Goal: Book appointment/travel/reservation

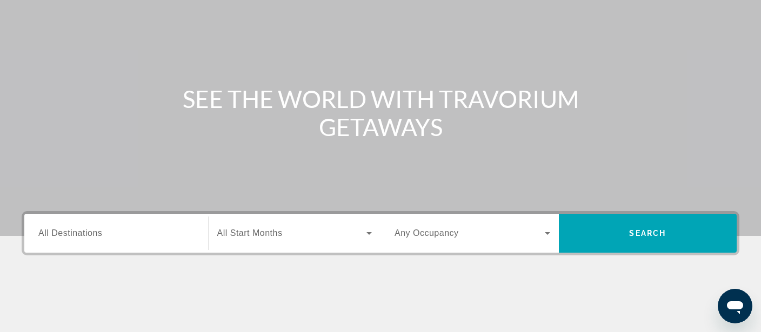
scroll to position [228, 0]
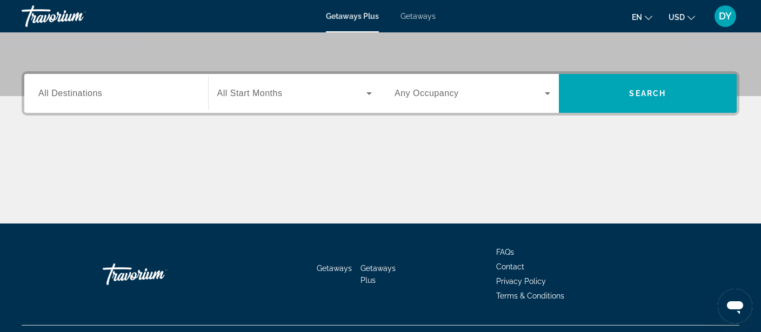
click at [131, 88] on input "Destination All Destinations" at bounding box center [116, 94] width 156 height 13
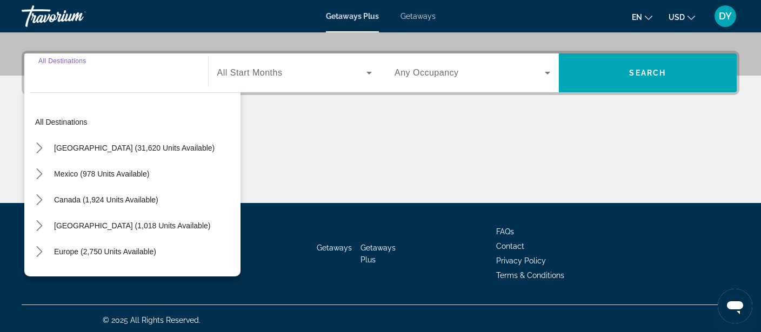
scroll to position [251, 0]
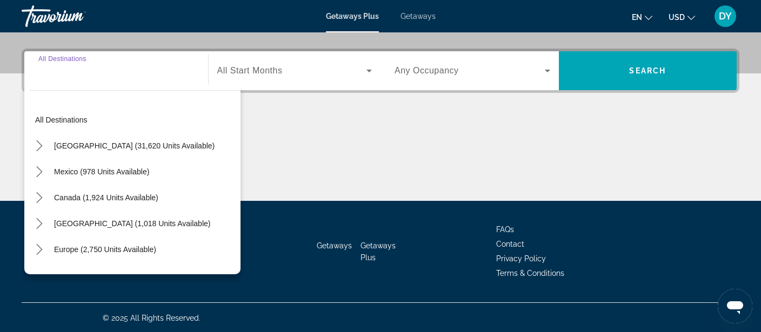
click at [323, 72] on span "Search widget" at bounding box center [292, 70] width 150 height 13
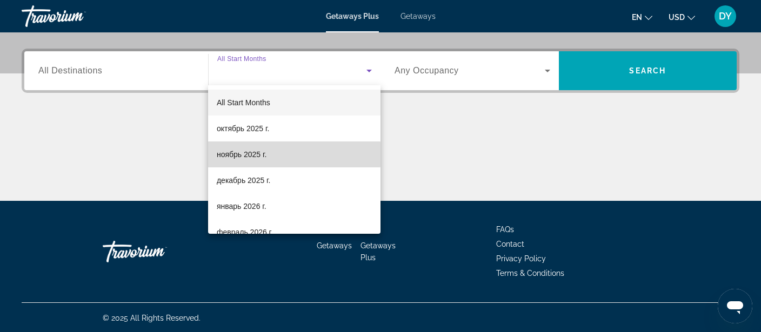
click at [264, 155] on span "ноябрь 2025 г." at bounding box center [242, 154] width 50 height 13
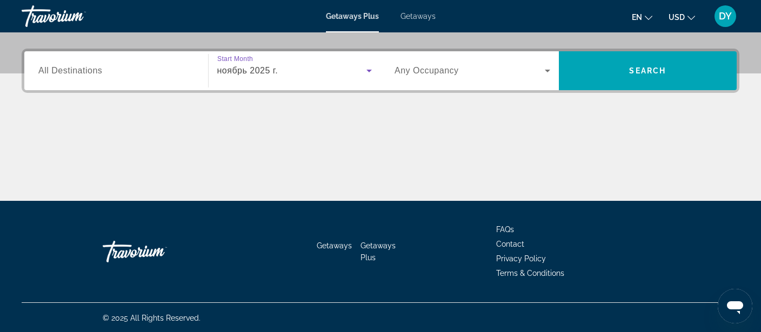
click at [525, 70] on span "Search widget" at bounding box center [470, 70] width 150 height 13
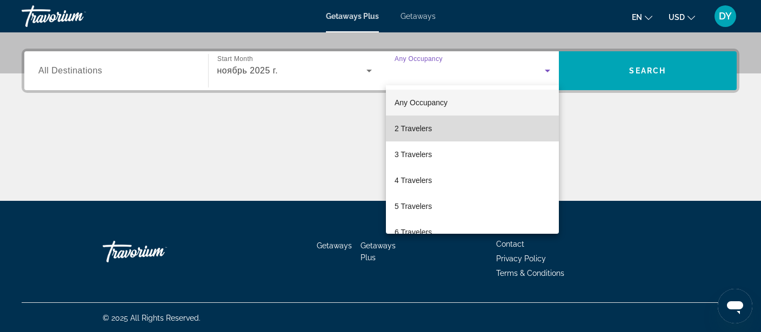
click at [449, 125] on mat-option "2 Travelers" at bounding box center [472, 129] width 173 height 26
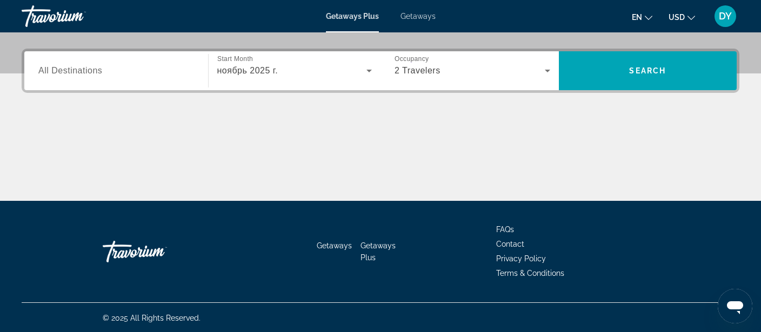
drag, startPoint x: 109, startPoint y: 63, endPoint x: 116, endPoint y: 68, distance: 8.5
click at [110, 63] on div "Search widget" at bounding box center [116, 71] width 156 height 31
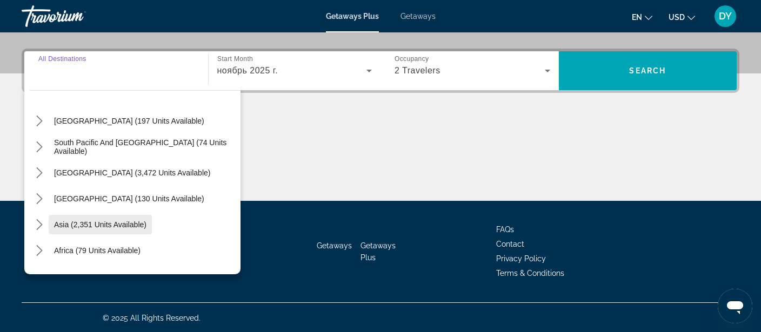
scroll to position [175, 0]
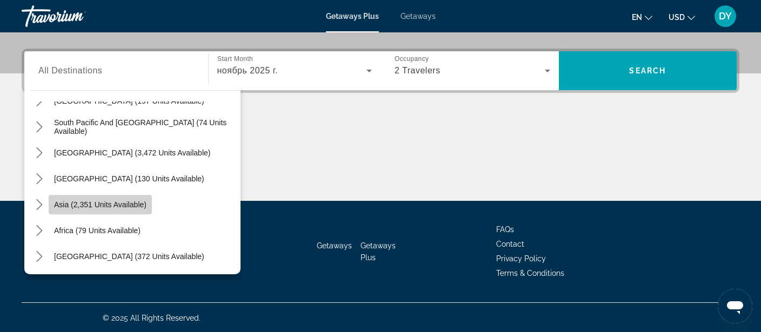
click at [149, 203] on span "Select destination: Asia (2,351 units available)" at bounding box center [100, 205] width 103 height 26
type input "**********"
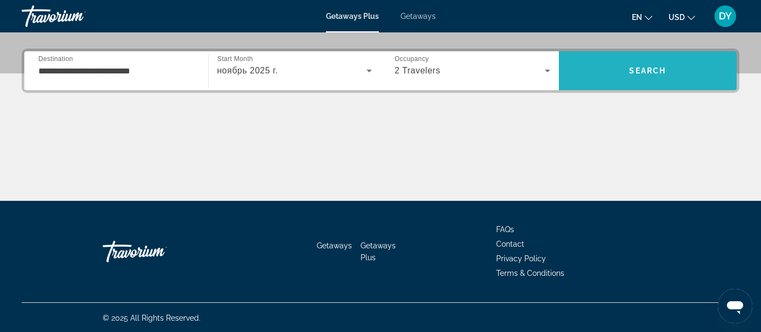
click at [632, 66] on span "Search" at bounding box center [647, 70] width 37 height 9
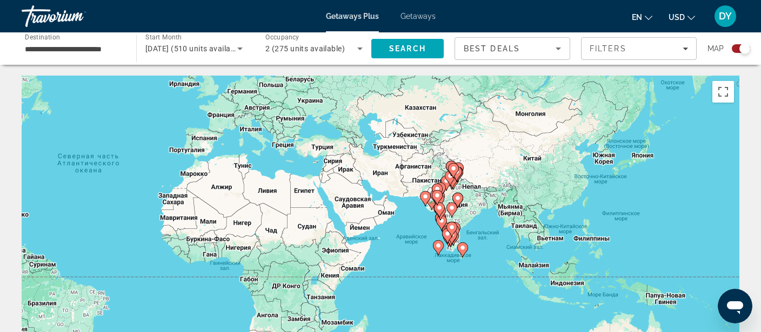
drag, startPoint x: 442, startPoint y: 222, endPoint x: 180, endPoint y: 165, distance: 267.8
click at [180, 165] on div "Чтобы активировать перетаскивание с помощью клавиатуры, нажмите Alt + Ввод. Пос…" at bounding box center [381, 238] width 718 height 324
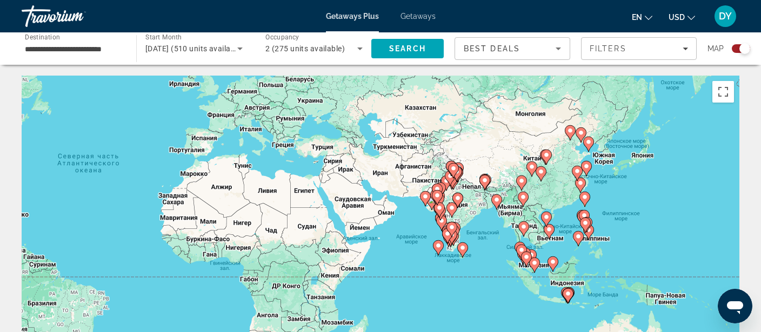
click at [549, 232] on image "Main content" at bounding box center [549, 229] width 6 height 6
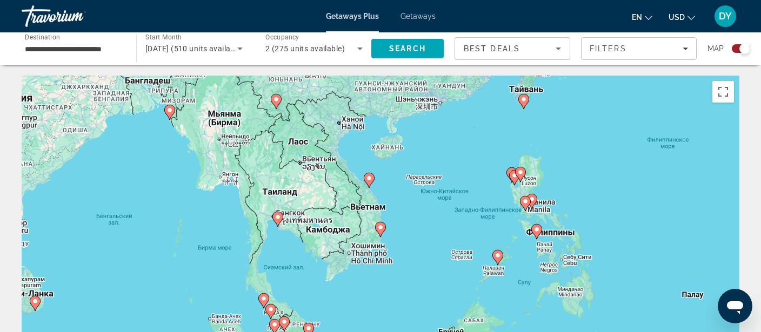
click at [369, 182] on icon "Main content" at bounding box center [369, 180] width 10 height 14
type input "**********"
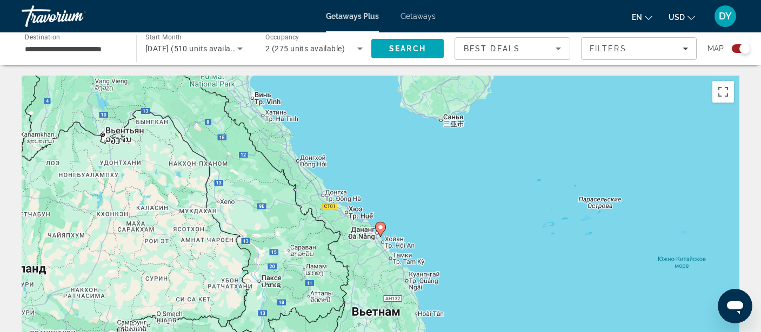
click at [379, 226] on image "Main content" at bounding box center [380, 227] width 6 height 6
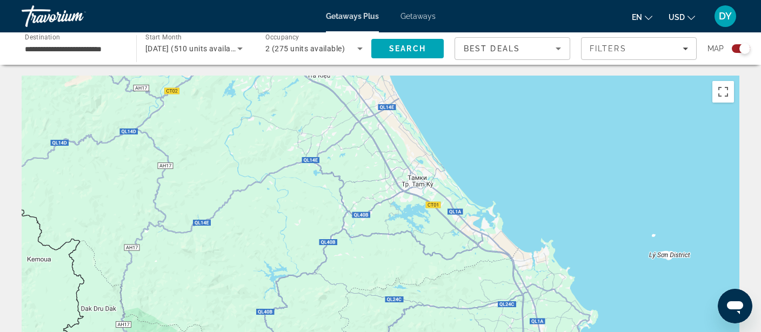
drag, startPoint x: 314, startPoint y: 275, endPoint x: 274, endPoint y: 42, distance: 236.9
click at [274, 76] on div "Чтобы активировать перетаскивание с помощью клавиатуры, нажмите Alt + Ввод. Пос…" at bounding box center [381, 238] width 718 height 324
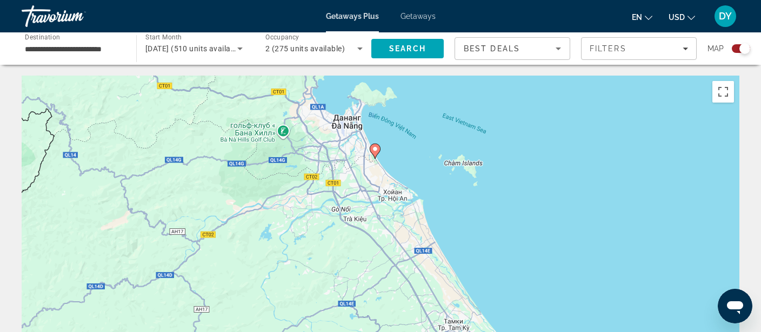
drag, startPoint x: 359, startPoint y: 166, endPoint x: 393, endPoint y: 278, distance: 116.8
click at [398, 326] on div "Чтобы активировать перетаскивание с помощью клавиатуры, нажмите Alt + Ввод. Пос…" at bounding box center [381, 238] width 718 height 324
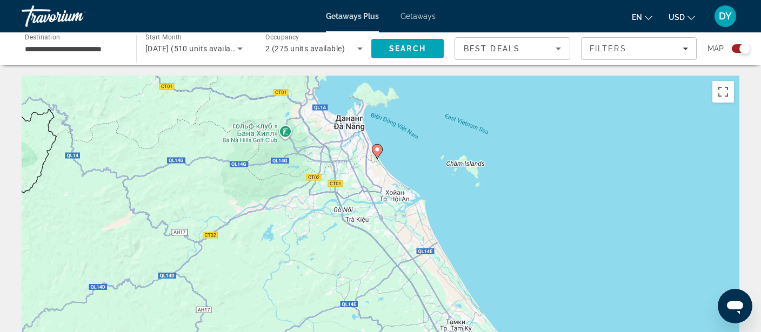
click at [375, 152] on image "Main content" at bounding box center [377, 149] width 6 height 6
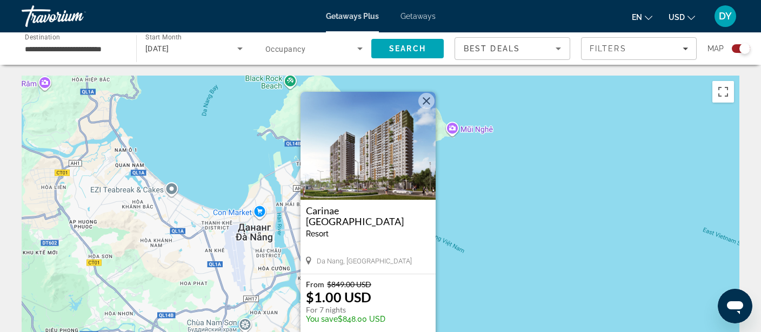
scroll to position [57, 0]
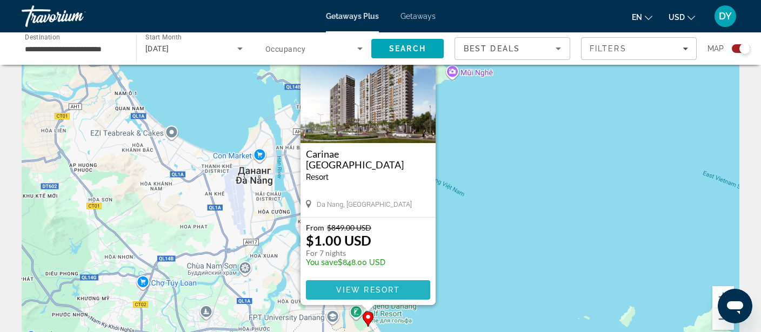
click at [373, 290] on span "View Resort" at bounding box center [368, 290] width 64 height 9
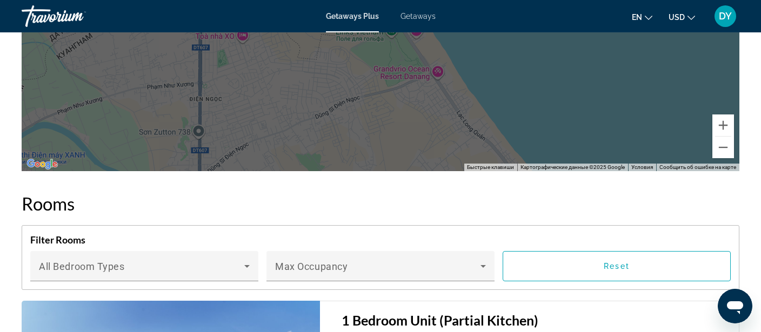
scroll to position [1427, 0]
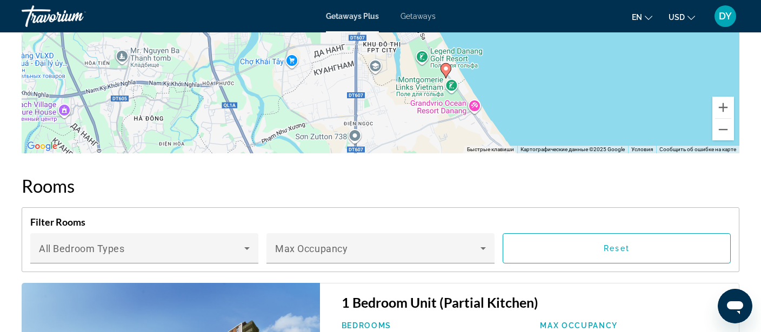
drag, startPoint x: 493, startPoint y: 88, endPoint x: 491, endPoint y: 128, distance: 40.6
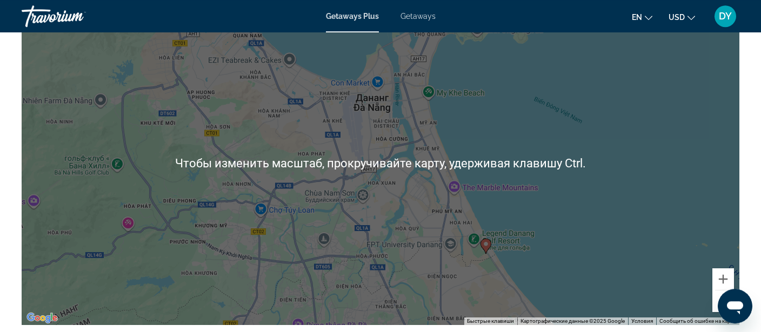
scroll to position [1198, 0]
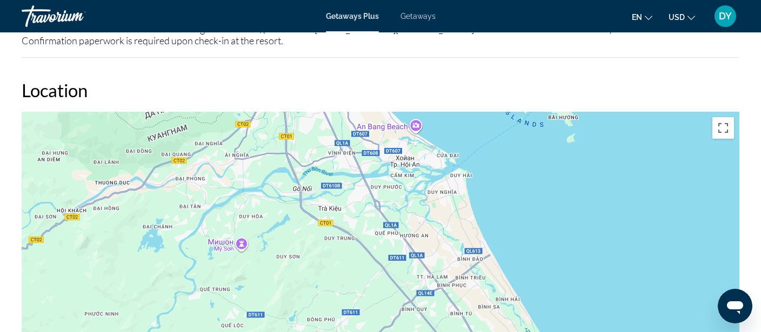
drag, startPoint x: 426, startPoint y: 204, endPoint x: 241, endPoint y: -14, distance: 286.1
click at [241, 112] on div "Чтобы активировать перетаскивание с помощью клавиатуры, нажмите Alt + Ввод. Пос…" at bounding box center [381, 274] width 718 height 324
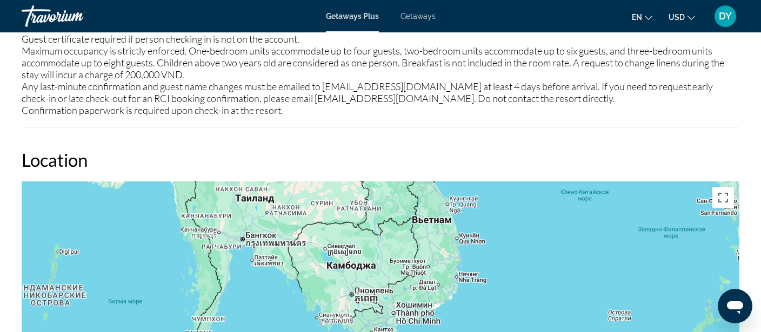
drag, startPoint x: 494, startPoint y: 265, endPoint x: 437, endPoint y: 195, distance: 90.2
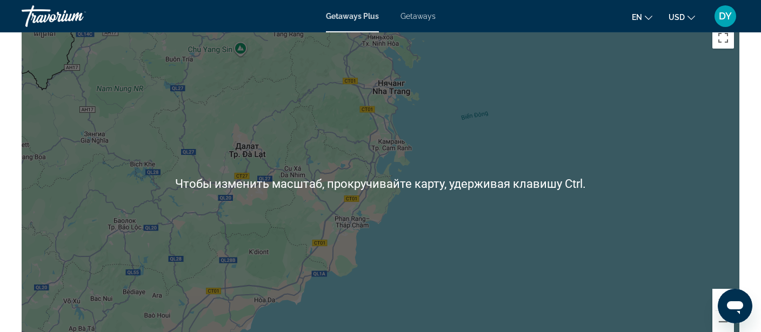
scroll to position [1302, 0]
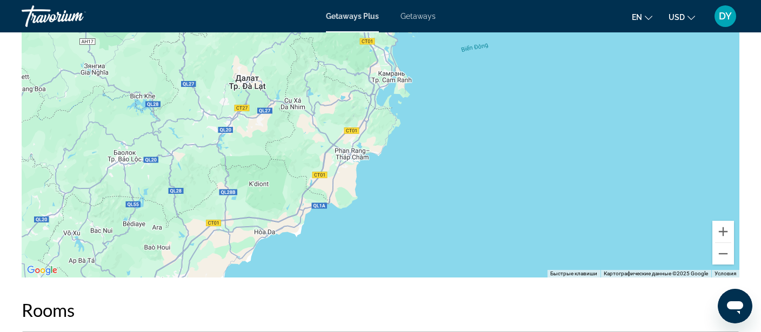
click at [395, 196] on div "Main content" at bounding box center [381, 116] width 718 height 324
drag, startPoint x: 375, startPoint y: 173, endPoint x: 503, endPoint y: 226, distance: 138.3
click at [505, 228] on div "Main content" at bounding box center [381, 116] width 718 height 324
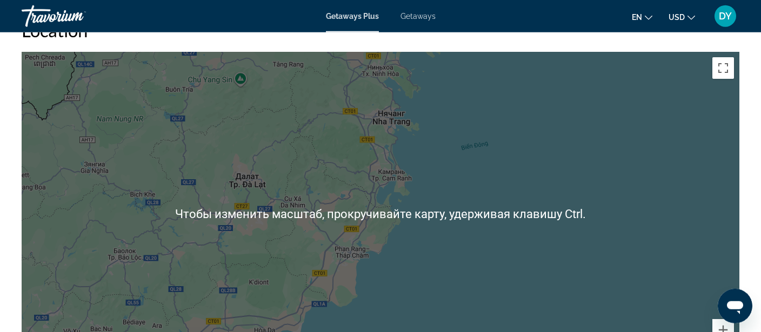
scroll to position [1188, 0]
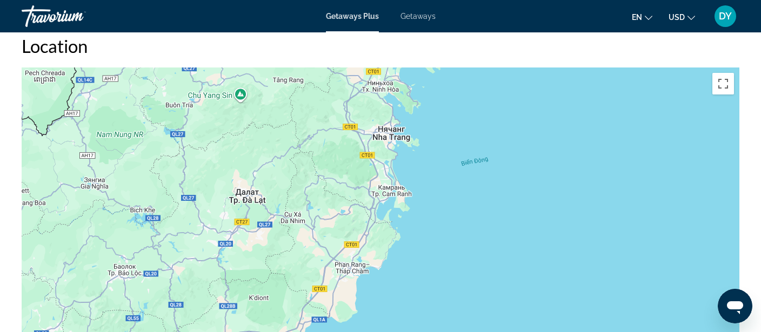
click at [536, 152] on div "Main content" at bounding box center [381, 230] width 718 height 324
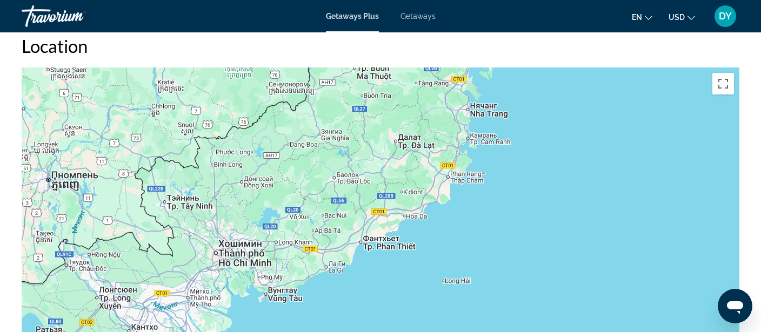
drag, startPoint x: 451, startPoint y: 179, endPoint x: 509, endPoint y: 115, distance: 86.4
click at [509, 115] on div "Main content" at bounding box center [381, 230] width 718 height 324
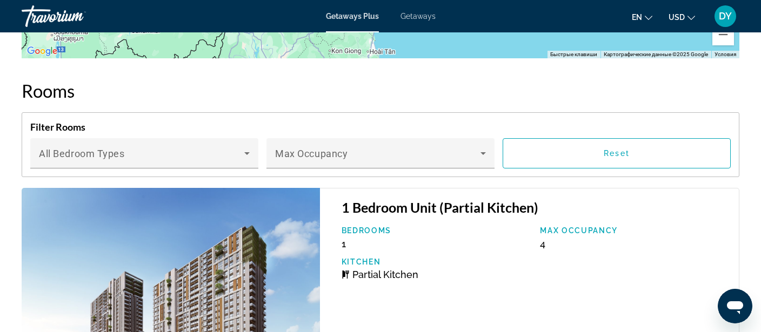
drag, startPoint x: 559, startPoint y: 157, endPoint x: 463, endPoint y: 360, distance: 225.1
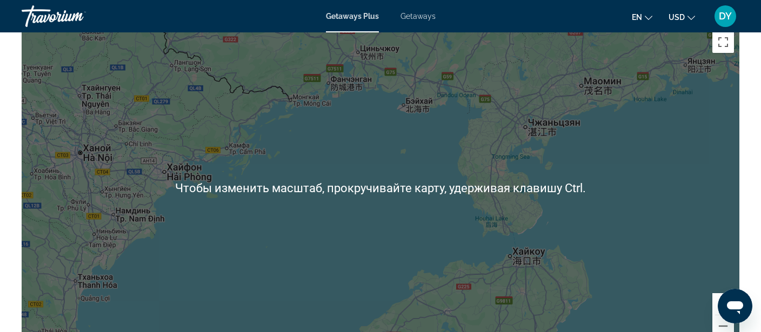
scroll to position [1207, 0]
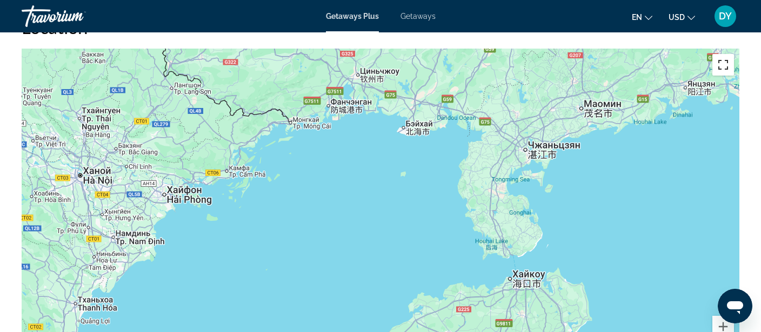
click at [719, 66] on button "Включить полноэкранный режим" at bounding box center [723, 65] width 22 height 22
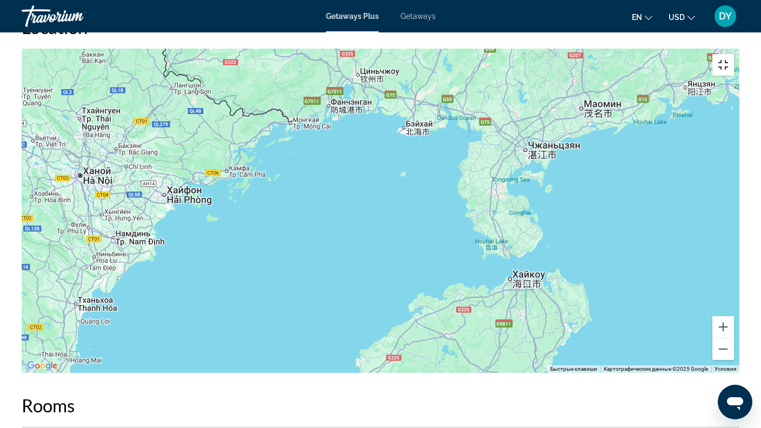
click at [734, 54] on button "Включить полноэкранный режим" at bounding box center [723, 65] width 22 height 22
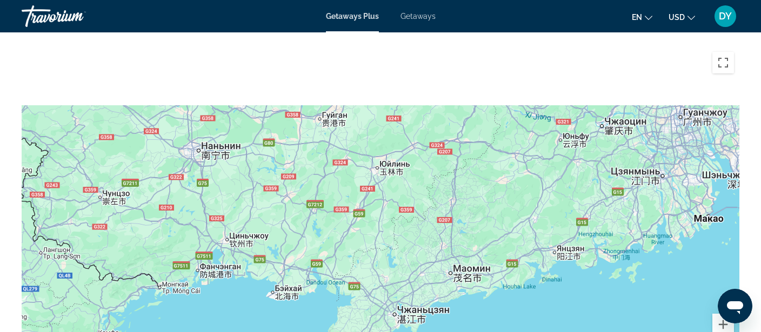
drag, startPoint x: 477, startPoint y: 166, endPoint x: 360, endPoint y: 323, distance: 195.0
click at [346, 332] on div "Main content" at bounding box center [381, 208] width 718 height 324
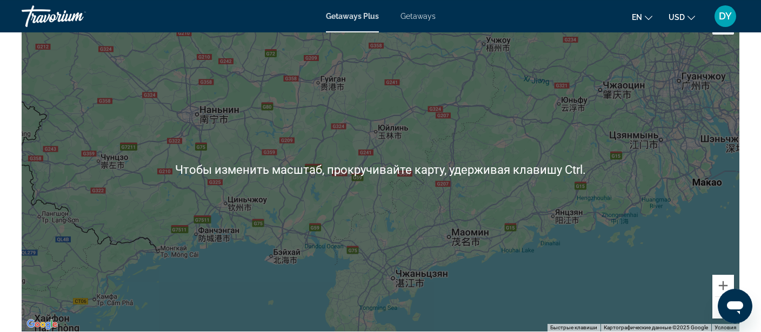
scroll to position [1268, 0]
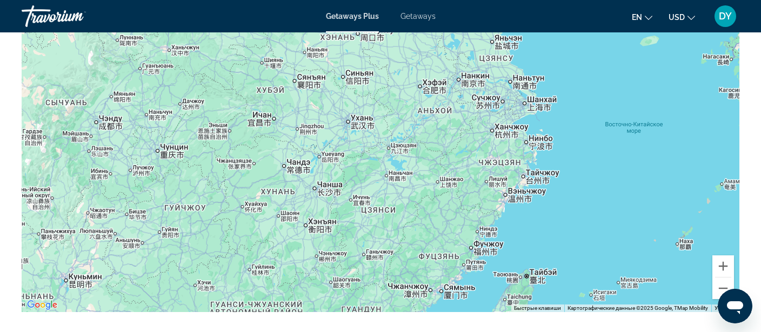
drag, startPoint x: 561, startPoint y: 164, endPoint x: 293, endPoint y: 312, distance: 305.8
click at [293, 312] on div "Чтобы активировать перетаскивание с помощью клавиатуры, нажмите Alt + Ввод. Пос…" at bounding box center [381, 150] width 718 height 324
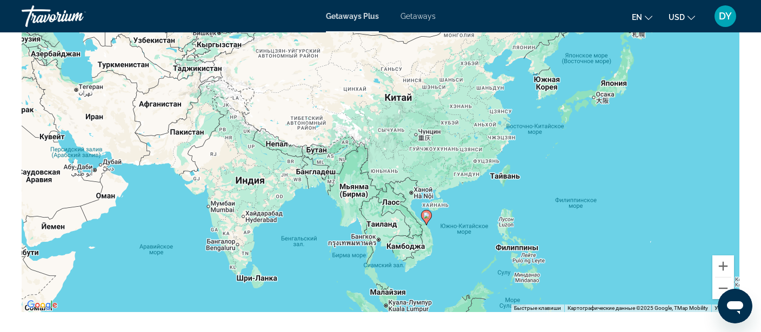
drag, startPoint x: 471, startPoint y: 162, endPoint x: 503, endPoint y: 123, distance: 50.3
click at [503, 123] on div "Чтобы активировать перетаскивание с помощью клавиатуры, нажмите Alt + Ввод. Пос…" at bounding box center [381, 150] width 718 height 324
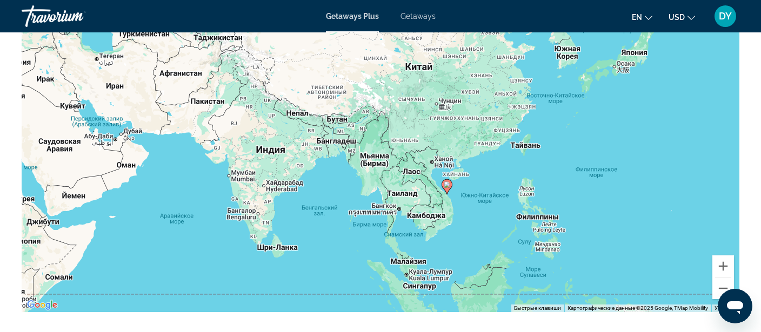
drag, startPoint x: 450, startPoint y: 193, endPoint x: 481, endPoint y: 158, distance: 47.1
click at [481, 158] on div "Чтобы активировать перетаскивание с помощью клавиатуры, нажмите Alt + Ввод. Пос…" at bounding box center [381, 150] width 718 height 324
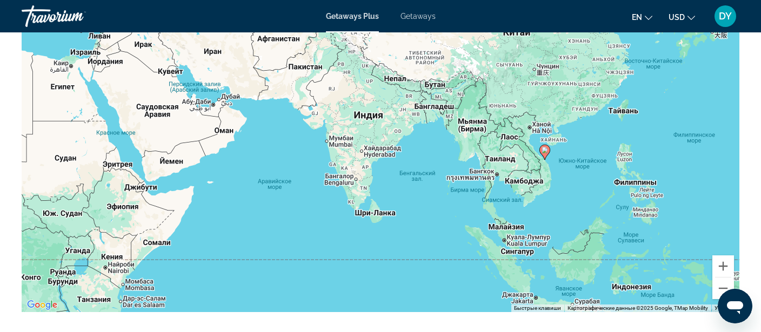
drag, startPoint x: 490, startPoint y: 123, endPoint x: 576, endPoint y: 85, distance: 93.7
click at [576, 85] on div "Чтобы активировать перетаскивание с помощью клавиатуры, нажмите Alt + Ввод. Пос…" at bounding box center [381, 150] width 718 height 324
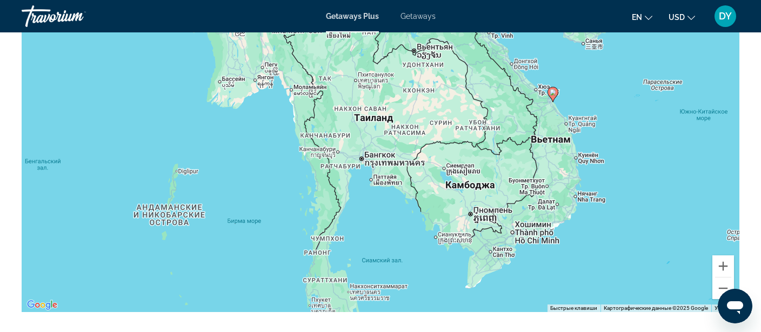
click at [551, 92] on image "Main content" at bounding box center [553, 92] width 6 height 6
click at [556, 97] on gmp-advanced-marker "Main content" at bounding box center [552, 94] width 11 height 16
click at [553, 93] on image "Main content" at bounding box center [553, 92] width 6 height 6
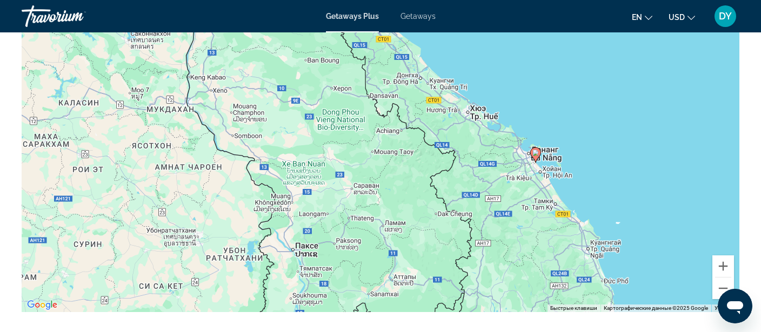
drag, startPoint x: 561, startPoint y: 110, endPoint x: 404, endPoint y: 291, distance: 239.8
click at [404, 291] on div "Чтобы активировать перетаскивание с помощью клавиатуры, нажмите Alt + Ввод. Пос…" at bounding box center [381, 150] width 718 height 324
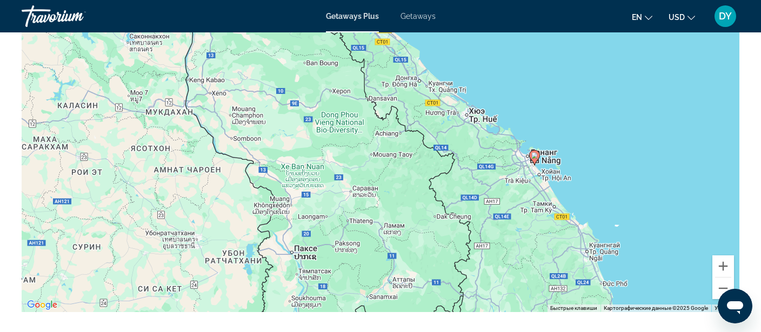
click at [538, 161] on gmp-advanced-marker "Main content" at bounding box center [534, 158] width 11 height 16
click at [536, 158] on icon "Main content" at bounding box center [535, 158] width 10 height 14
click at [533, 155] on image "Main content" at bounding box center [534, 155] width 6 height 6
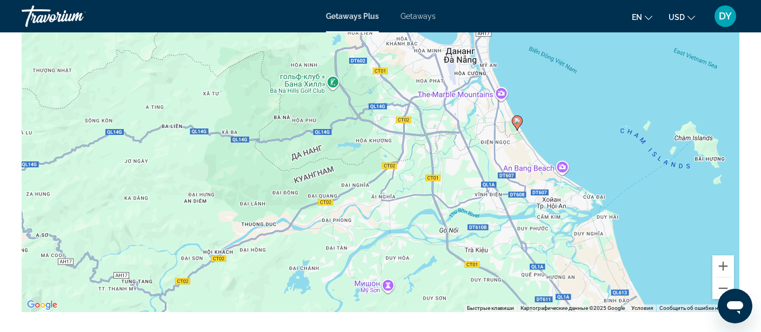
drag, startPoint x: 535, startPoint y: 93, endPoint x: 526, endPoint y: 175, distance: 82.1
click at [529, 175] on div "Чтобы активировать перетаскивание с помощью клавиатуры, нажмите Alt + Ввод. Пос…" at bounding box center [381, 150] width 718 height 324
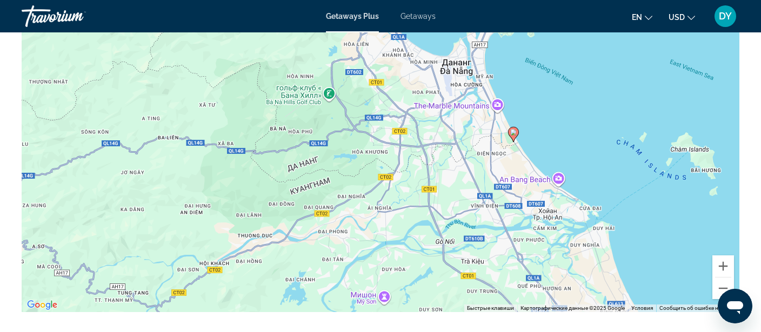
click at [514, 131] on image "Main content" at bounding box center [513, 132] width 6 height 6
click at [516, 130] on image "Main content" at bounding box center [513, 132] width 6 height 6
click at [515, 134] on image "Main content" at bounding box center [513, 132] width 6 height 6
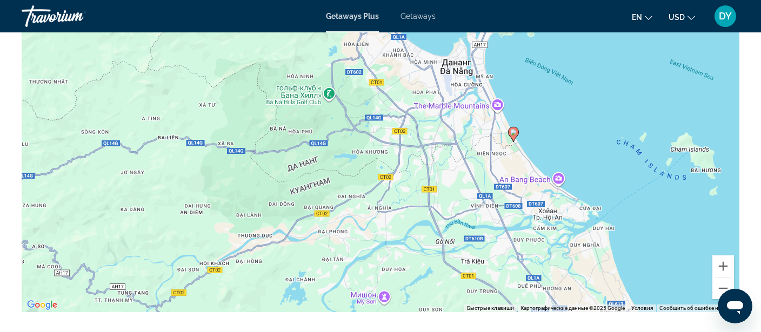
drag, startPoint x: 515, startPoint y: 133, endPoint x: 511, endPoint y: 124, distance: 9.7
click at [515, 133] on image "Main content" at bounding box center [513, 132] width 6 height 6
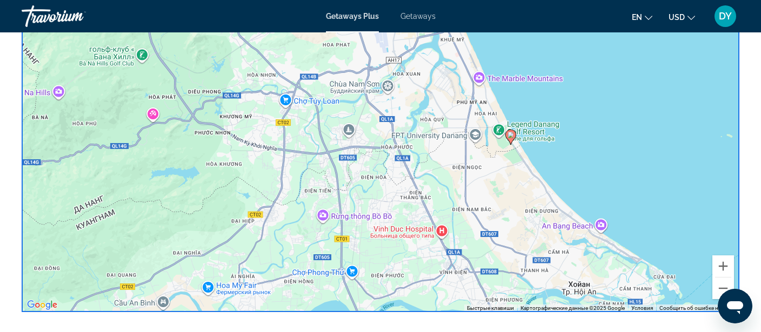
click at [512, 136] on image "Main content" at bounding box center [510, 135] width 6 height 6
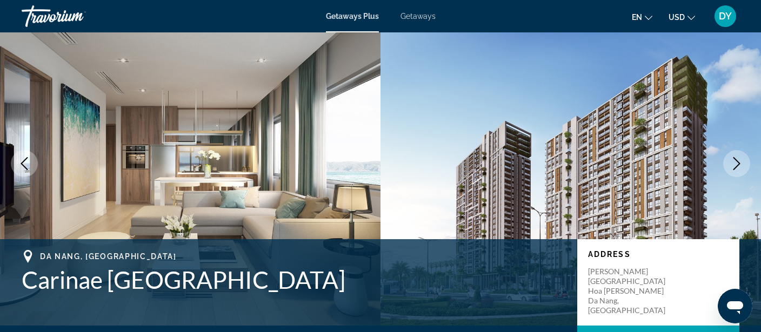
scroll to position [0, 0]
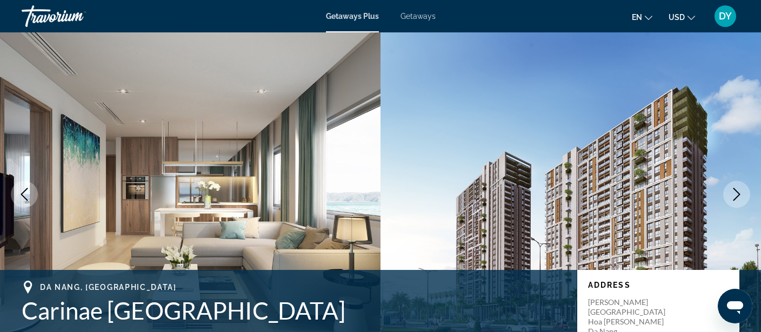
click at [349, 14] on span "Getaways Plus" at bounding box center [352, 16] width 53 height 9
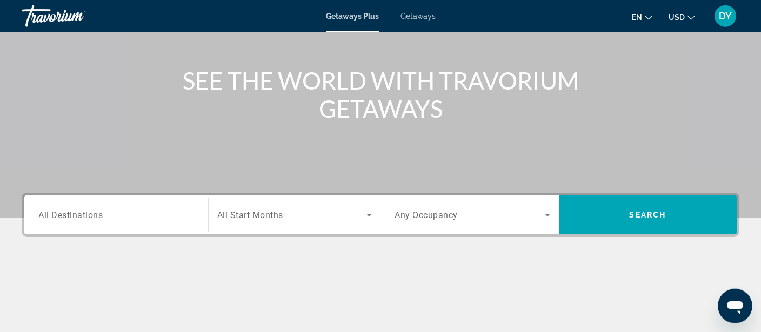
scroll to position [228, 0]
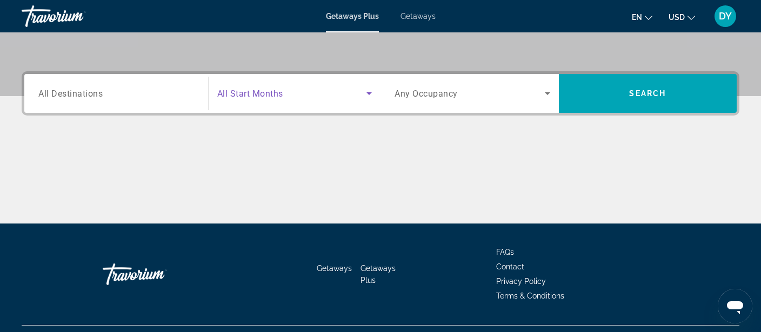
click at [361, 96] on span "Search widget" at bounding box center [292, 93] width 150 height 13
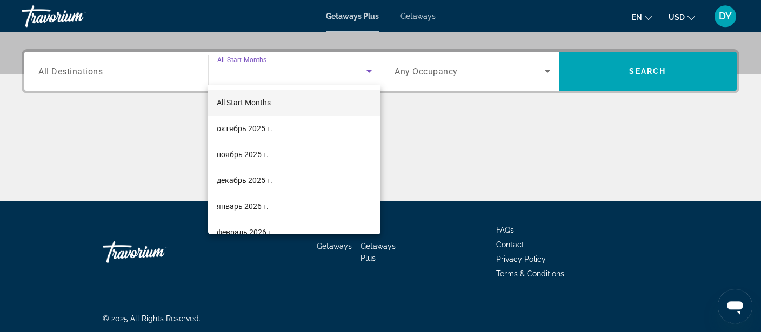
scroll to position [251, 0]
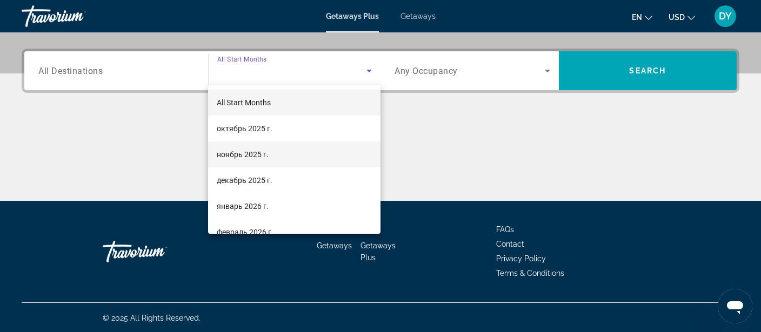
click at [298, 149] on mat-option "ноябрь 2025 г." at bounding box center [294, 155] width 172 height 26
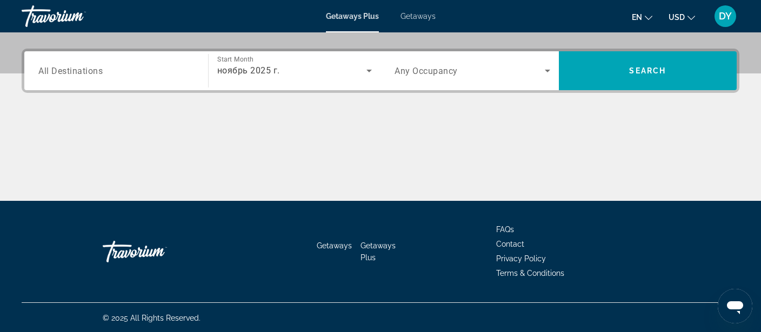
click at [447, 73] on span "Any Occupancy" at bounding box center [426, 71] width 63 height 10
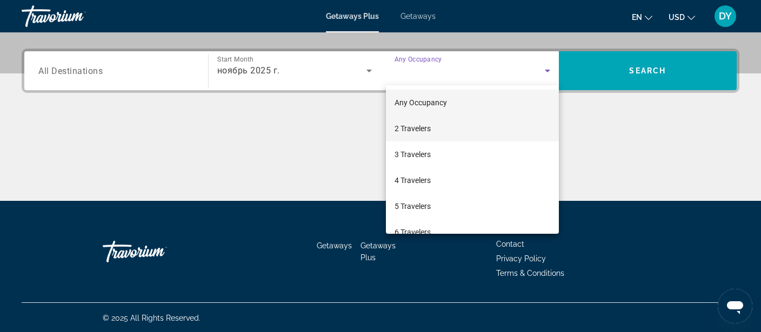
click at [436, 133] on mat-option "2 Travelers" at bounding box center [472, 129] width 173 height 26
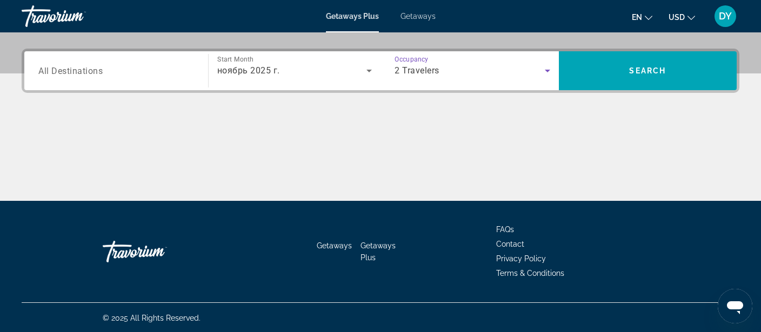
click at [140, 71] on input "Destination All Destinations" at bounding box center [116, 71] width 156 height 13
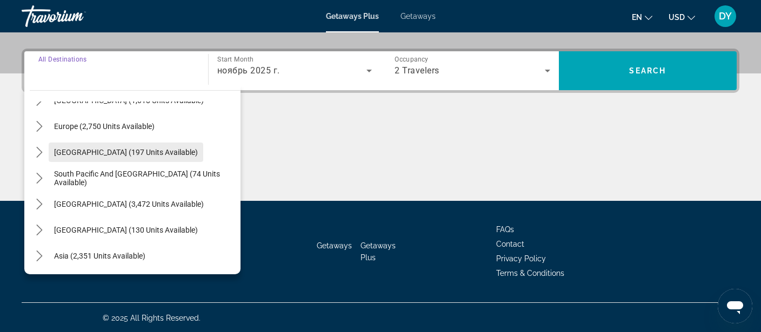
scroll to position [175, 0]
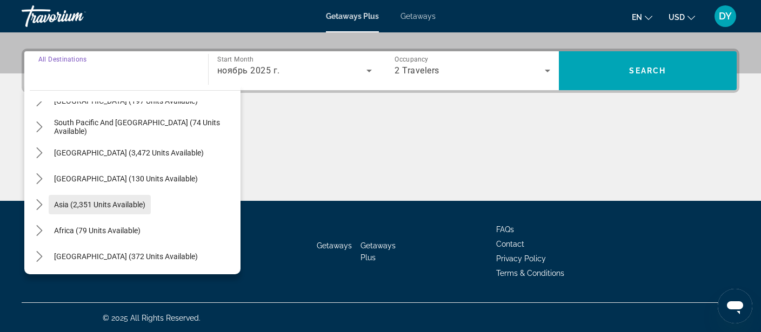
click at [133, 200] on span "Asia (2,351 units available)" at bounding box center [99, 204] width 91 height 9
type input "**********"
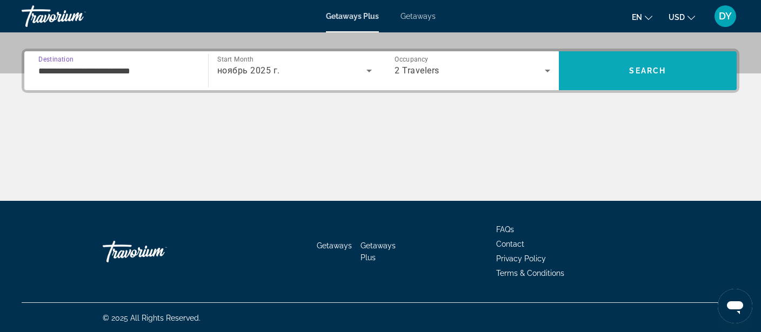
click at [653, 71] on span "Search" at bounding box center [647, 70] width 37 height 9
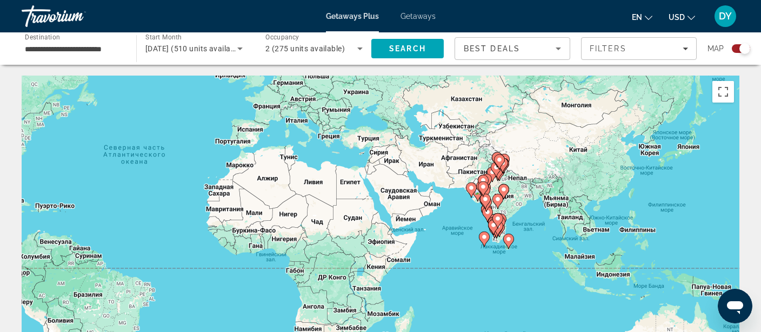
drag, startPoint x: 580, startPoint y: 246, endPoint x: 365, endPoint y: 179, distance: 225.1
click at [365, 179] on div "Чтобы активировать перетаскивание с помощью клавиатуры, нажмите Alt + Ввод. Пос…" at bounding box center [381, 238] width 718 height 324
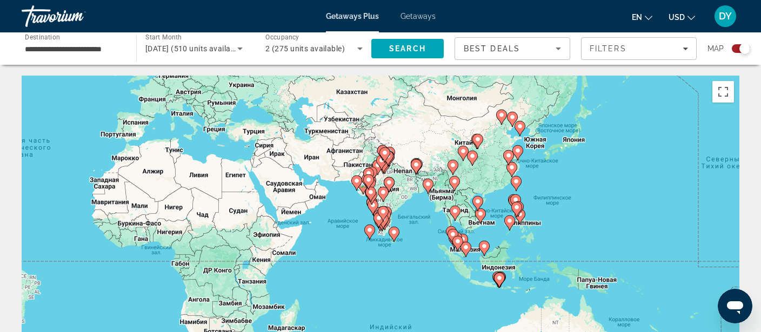
drag, startPoint x: 544, startPoint y: 219, endPoint x: 420, endPoint y: 210, distance: 124.1
click at [422, 210] on div "Чтобы активировать перетаскивание с помощью клавиатуры, нажмите Alt + Ввод. Пос…" at bounding box center [381, 238] width 718 height 324
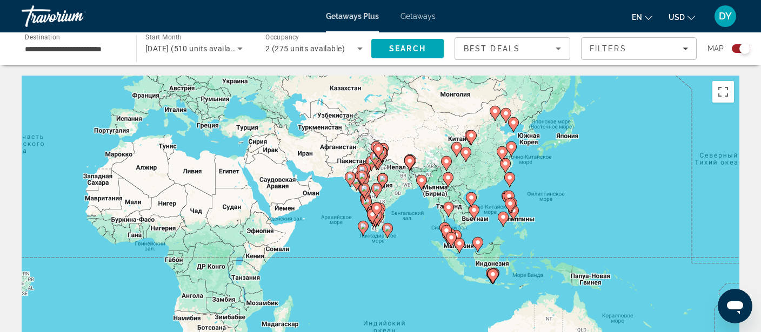
click at [451, 209] on image "Main content" at bounding box center [448, 207] width 6 height 6
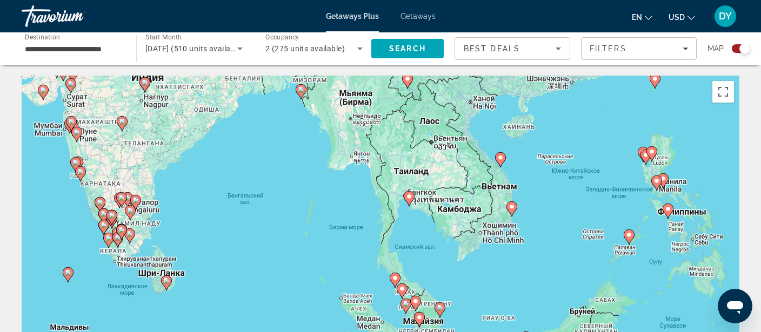
drag, startPoint x: 478, startPoint y: 217, endPoint x: 509, endPoint y: 188, distance: 42.8
click at [509, 188] on div "Чтобы активировать перетаскивание с помощью клавиатуры, нажмите Alt + Ввод. Пос…" at bounding box center [381, 238] width 718 height 324
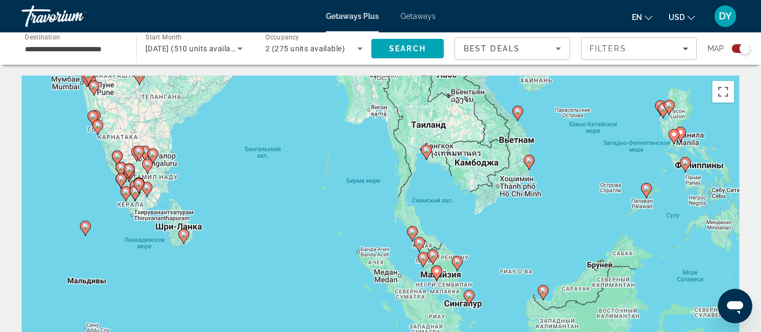
drag, startPoint x: 442, startPoint y: 304, endPoint x: 458, endPoint y: 257, distance: 49.6
click at [458, 258] on g "Main content" at bounding box center [457, 263] width 11 height 15
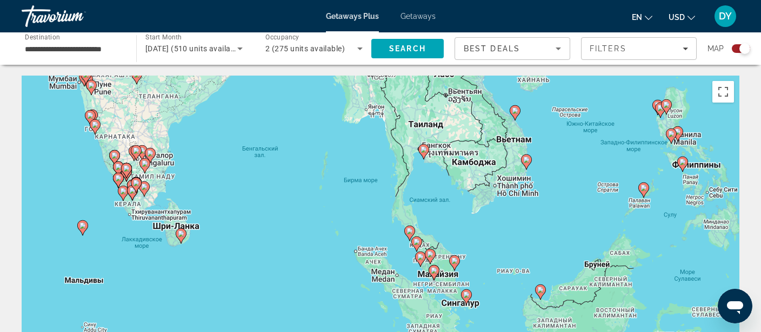
click at [423, 146] on icon "Main content" at bounding box center [424, 152] width 10 height 14
type input "**********"
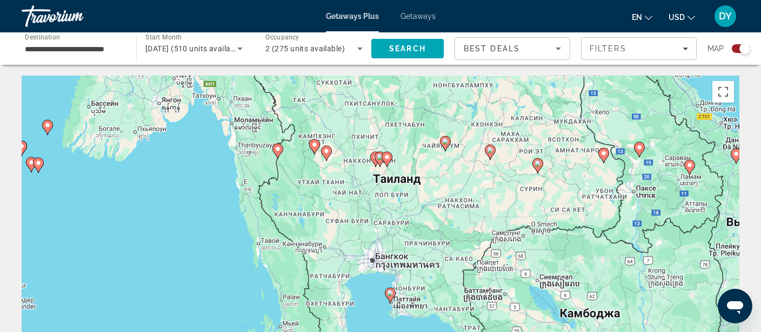
drag, startPoint x: 565, startPoint y: 139, endPoint x: 398, endPoint y: 360, distance: 277.0
click at [398, 332] on div "Чтобы активировать перетаскивание с помощью клавиатуры, нажмите Alt + Ввод. Пос…" at bounding box center [381, 238] width 718 height 324
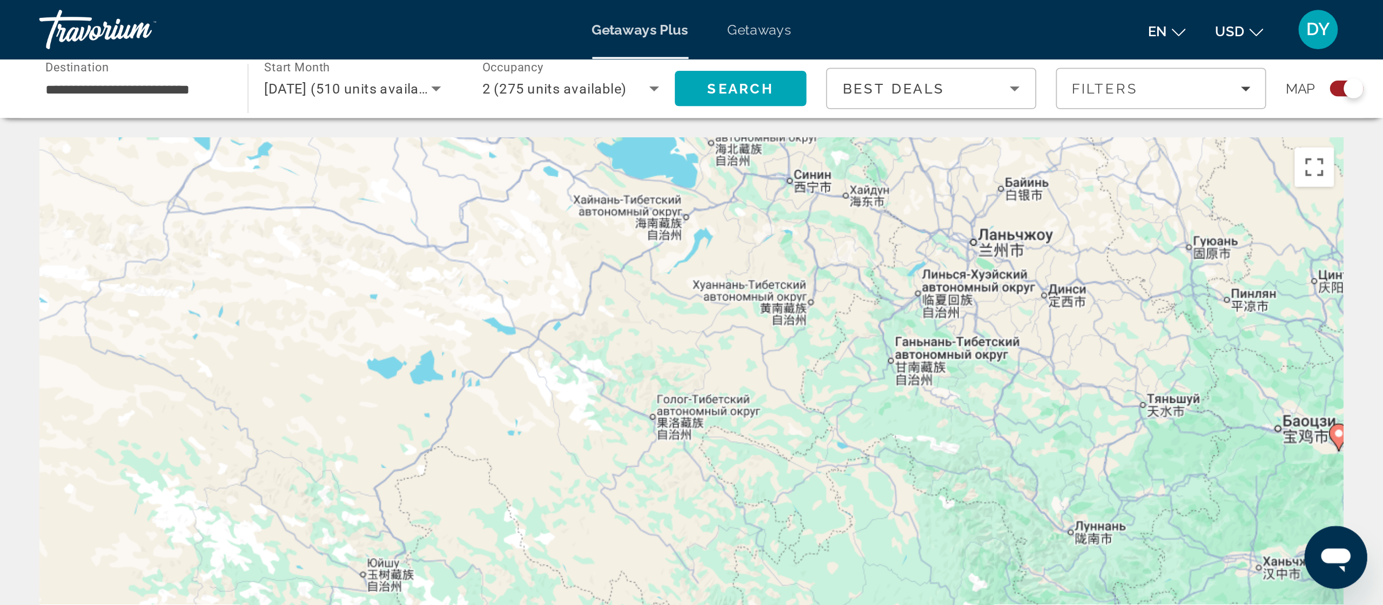
scroll to position [99, 0]
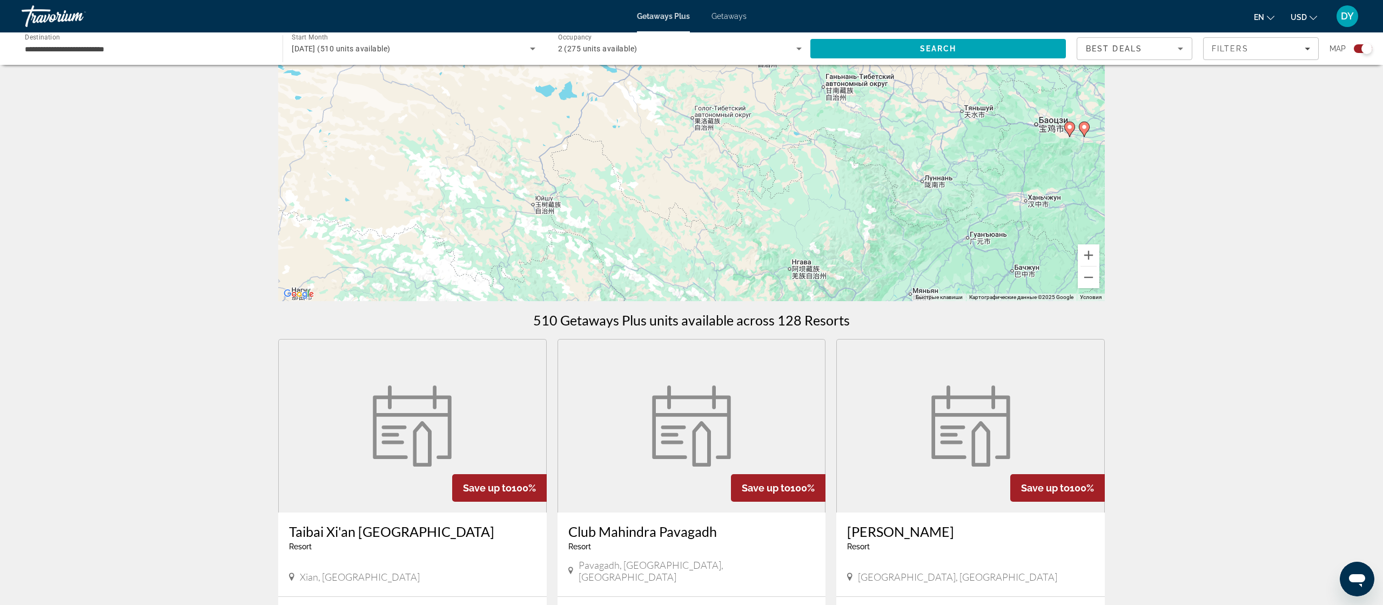
click at [760, 176] on div "Чтобы активировать перетаскивание с помощью клавиатуры, нажмите Alt + Ввод. Пос…" at bounding box center [691, 139] width 827 height 324
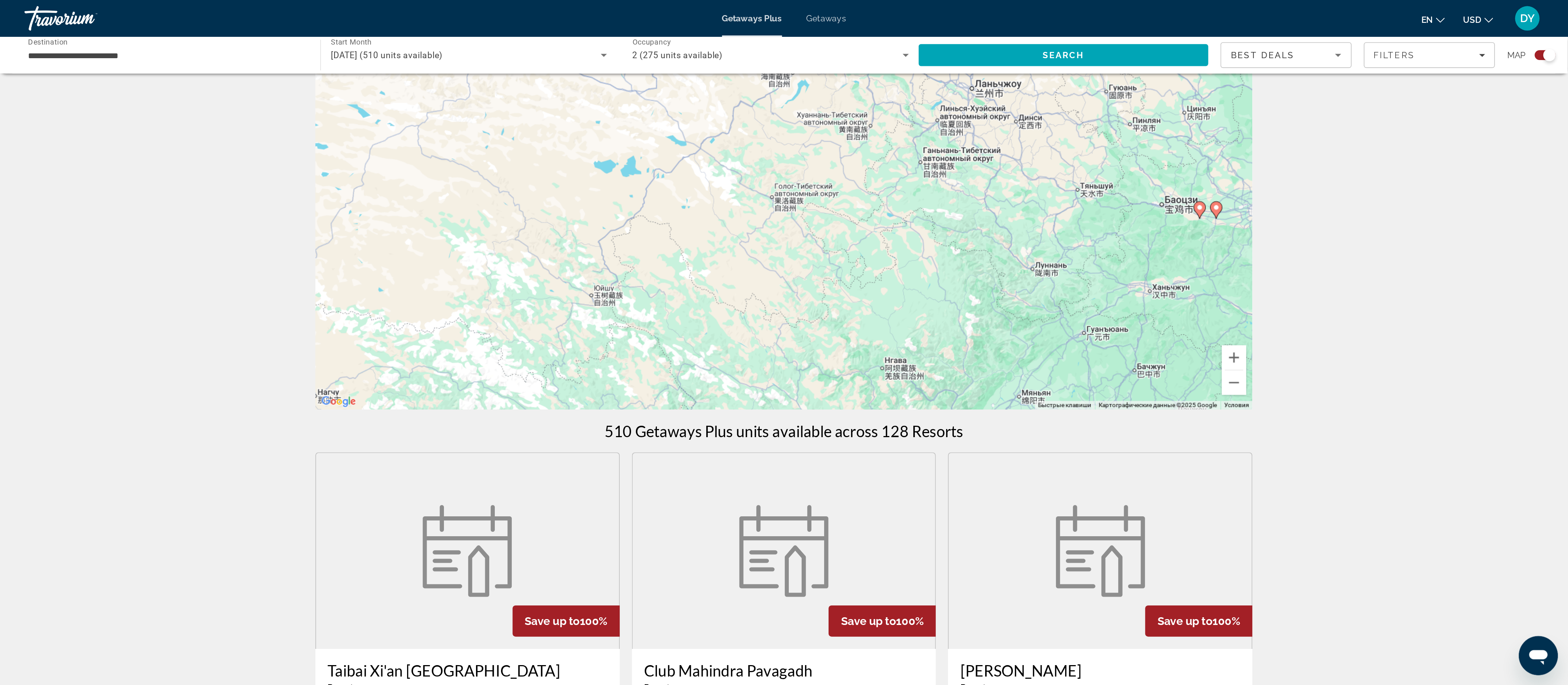
scroll to position [0, 0]
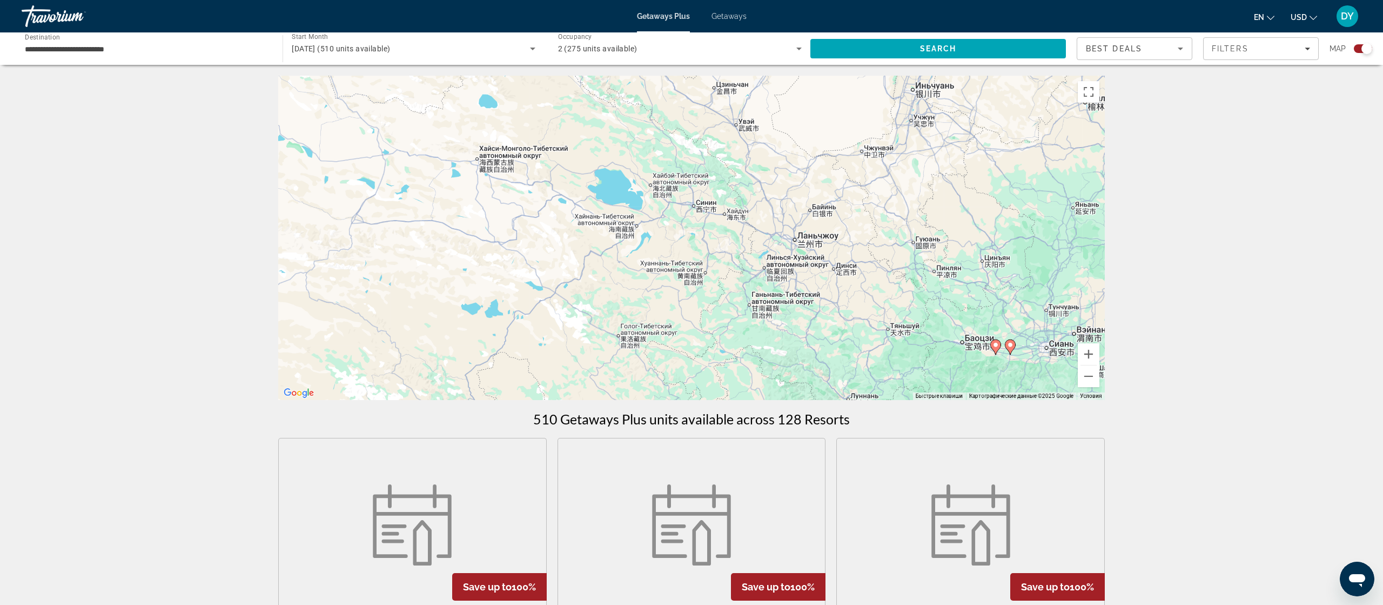
drag, startPoint x: 882, startPoint y: 234, endPoint x: 814, endPoint y: 340, distance: 125.6
click at [760, 332] on div "Чтобы активировать перетаскивание с помощью клавиатуры, нажмите Alt + Ввод. Пос…" at bounding box center [691, 238] width 827 height 324
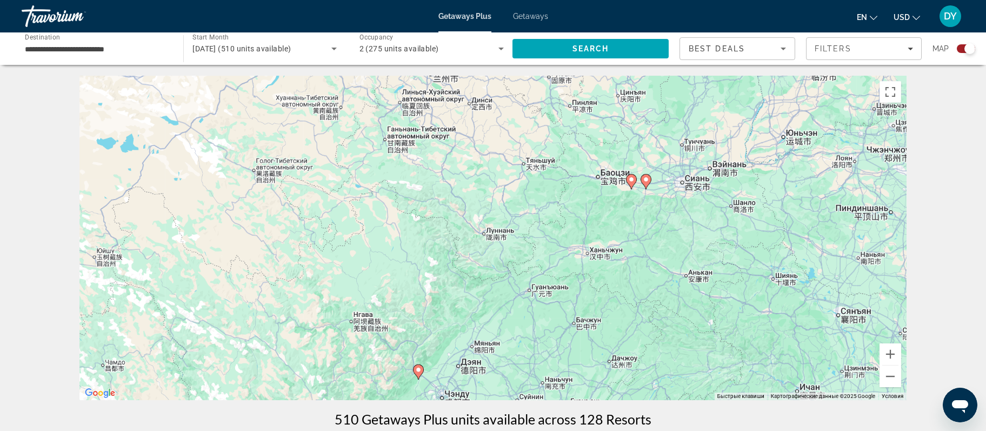
drag, startPoint x: 613, startPoint y: 266, endPoint x: 443, endPoint y: 128, distance: 218.6
click at [443, 128] on div "Чтобы активировать перетаскивание с помощью клавиатуры, нажмите Alt + Ввод. Пос…" at bounding box center [492, 238] width 827 height 324
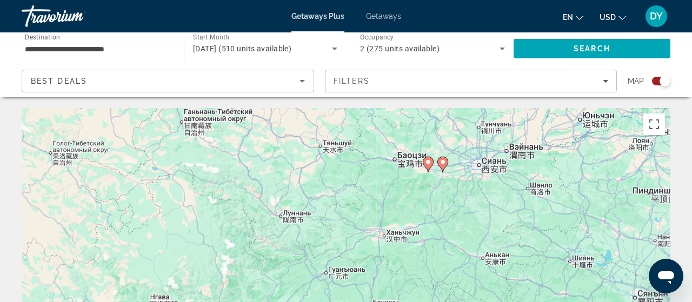
drag, startPoint x: 423, startPoint y: 198, endPoint x: 362, endPoint y: 134, distance: 89.1
click at [362, 134] on div "Чтобы активировать перетаскивание с помощью клавиатуры, нажмите Alt + Ввод. Пос…" at bounding box center [346, 270] width 648 height 324
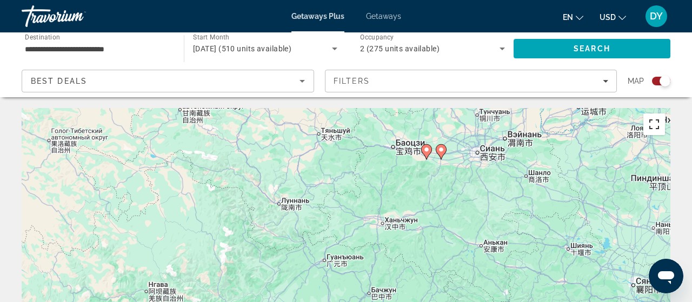
click at [659, 129] on button "Включить полноэкранный режим" at bounding box center [654, 124] width 22 height 22
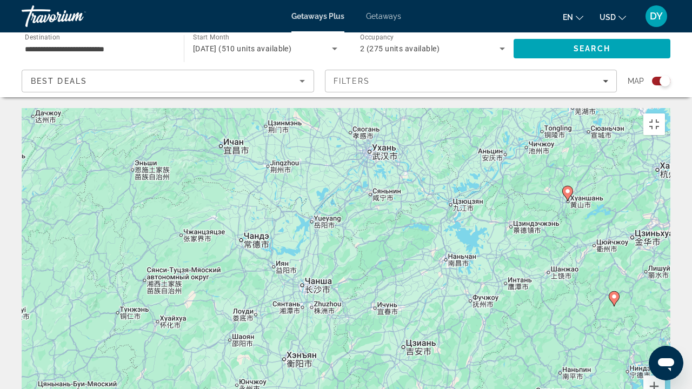
drag, startPoint x: 447, startPoint y: 215, endPoint x: 75, endPoint y: 0, distance: 430.0
click at [75, 108] on div "Чтобы активировать перетаскивание с помощью клавиатуры, нажмите Alt + Ввод. Пос…" at bounding box center [346, 270] width 648 height 324
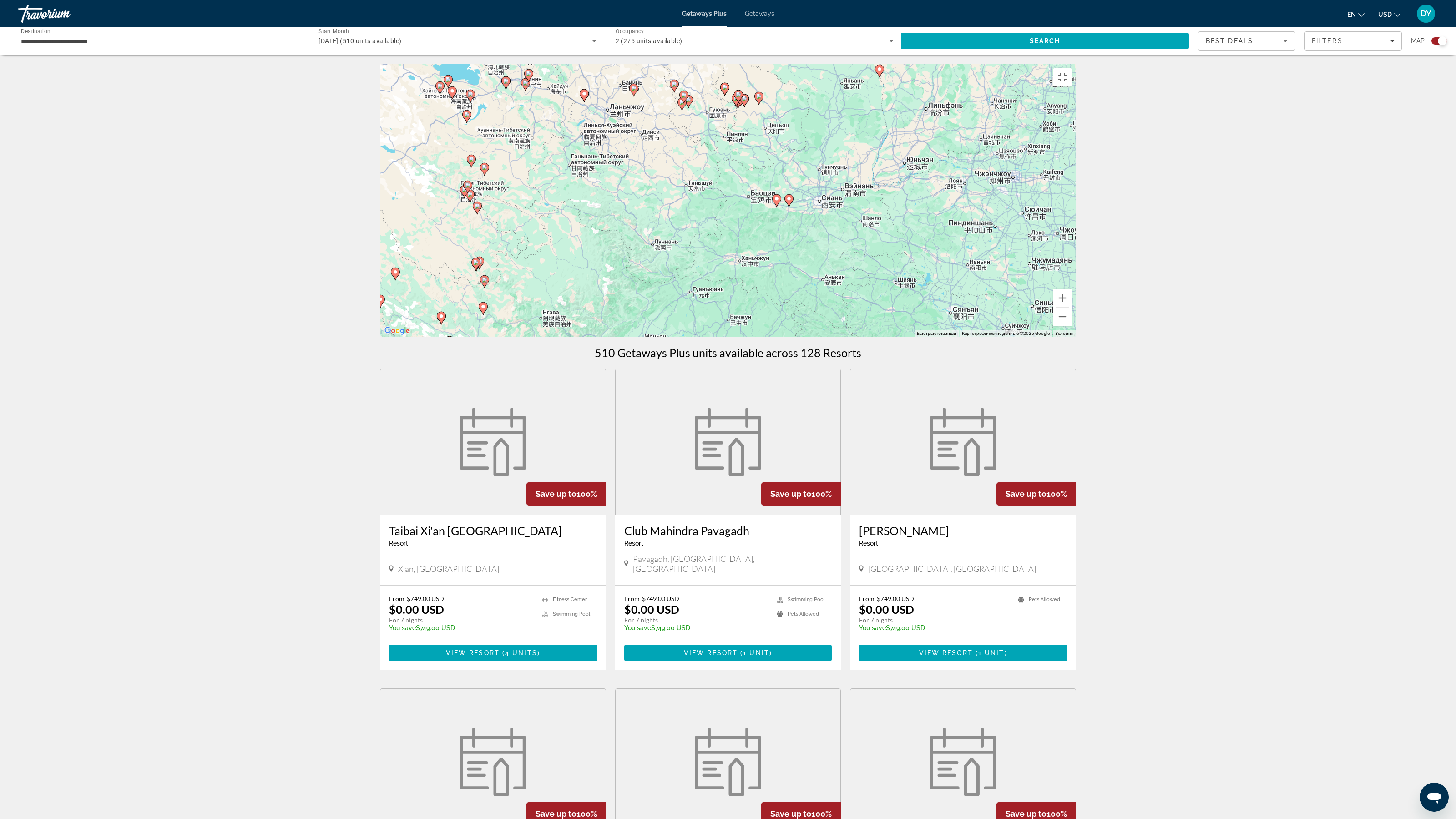
drag, startPoint x: 605, startPoint y: 411, endPoint x: 895, endPoint y: 689, distance: 401.7
click at [640, 279] on div "Чтобы активировать перетаскивание с помощью клавиатуры, нажмите Alt + Ввод. Пос…" at bounding box center [728, 200] width 696 height 273
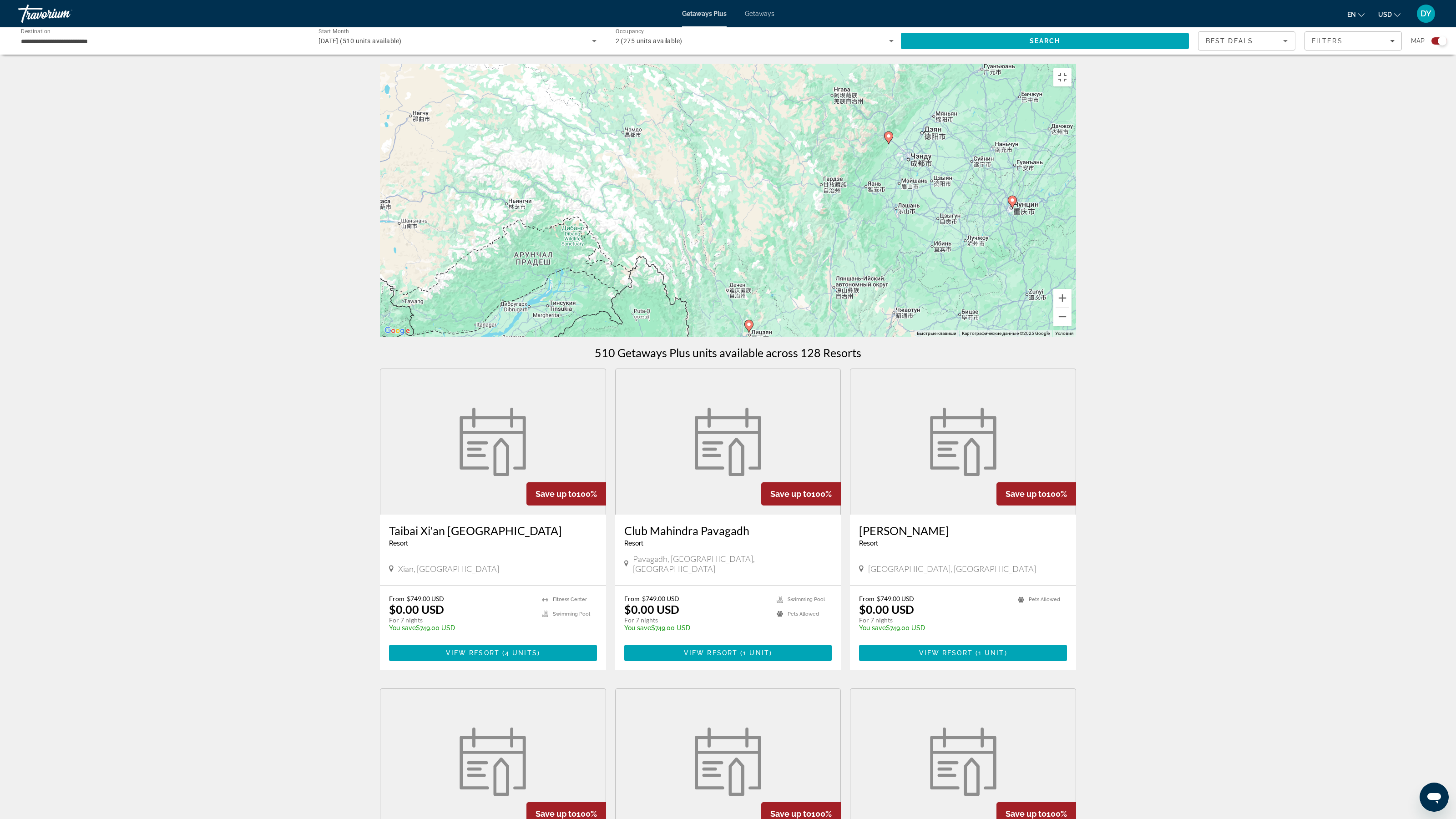
drag, startPoint x: 1082, startPoint y: 241, endPoint x: 982, endPoint y: 297, distance: 114.6
click at [640, 250] on div "Чтобы активировать перетаскивание с помощью клавиатуры, нажмите Alt + Ввод. Пос…" at bounding box center [728, 200] width 696 height 273
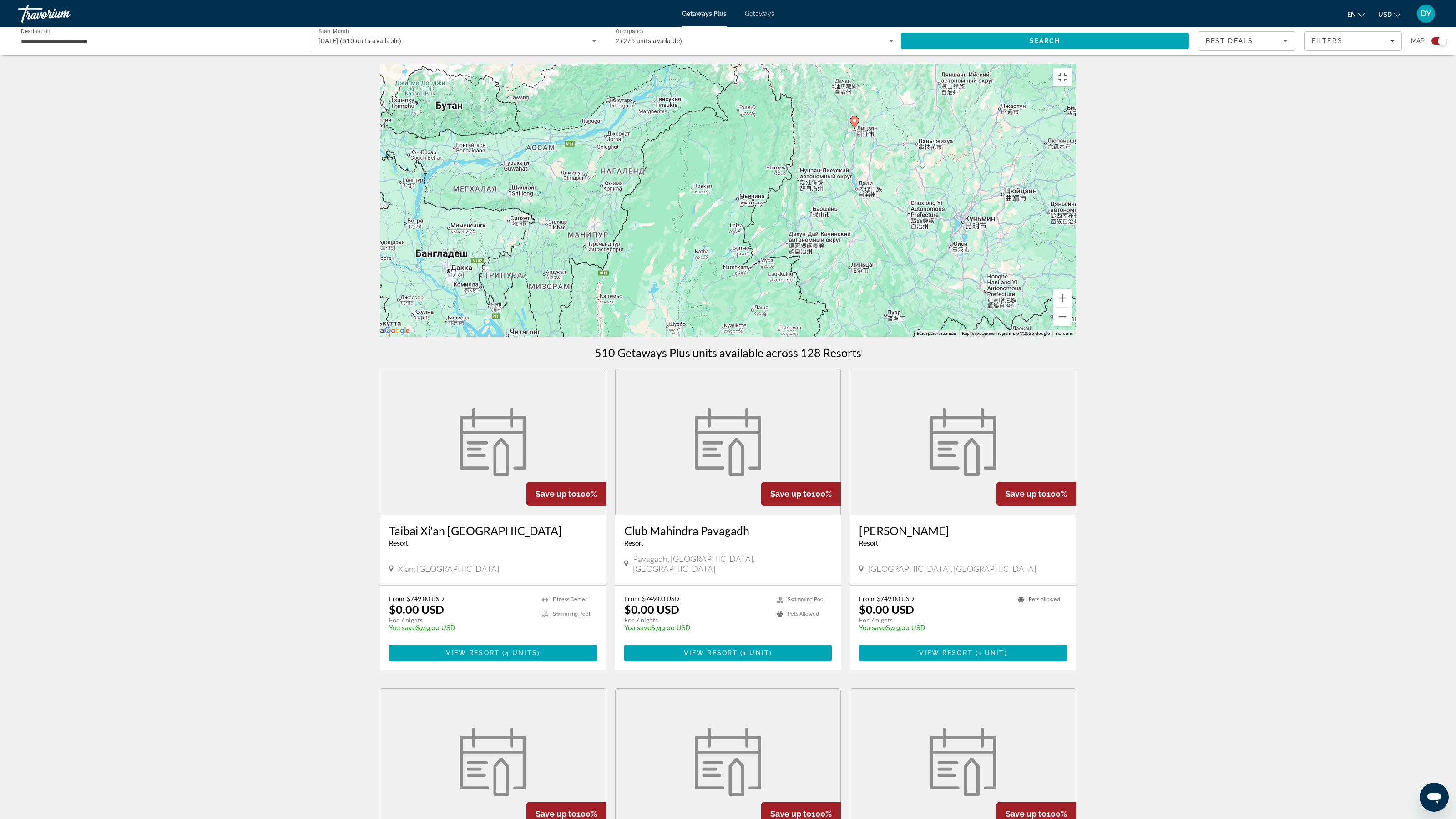
drag, startPoint x: 877, startPoint y: 447, endPoint x: 921, endPoint y: 165, distance: 285.4
click at [640, 165] on div "Чтобы активировать перетаскивание с помощью клавиатуры, нажмите Alt + Ввод. Пос…" at bounding box center [728, 200] width 696 height 273
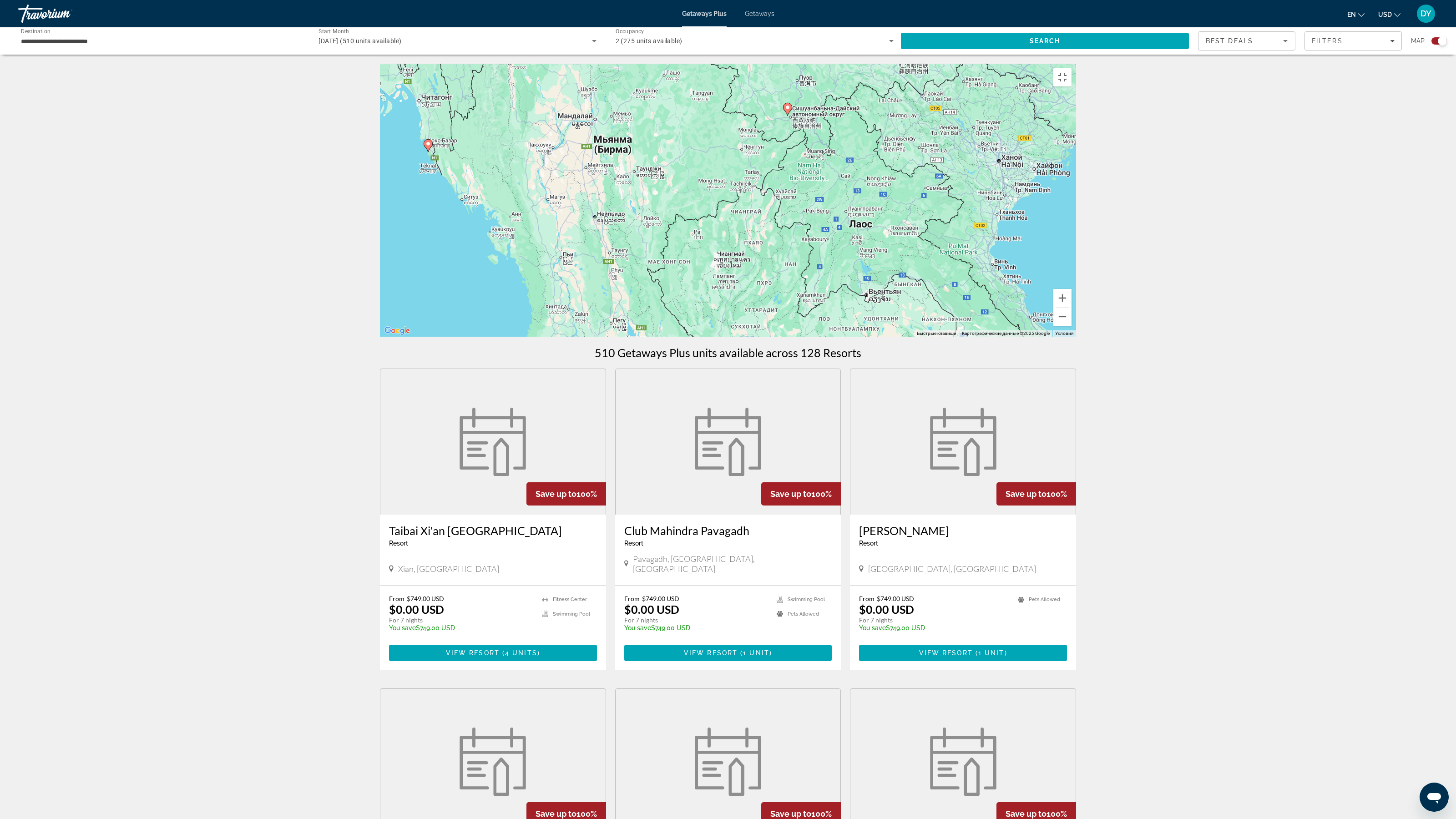
drag, startPoint x: 1005, startPoint y: 429, endPoint x: 891, endPoint y: 215, distance: 242.5
click at [640, 215] on div "Чтобы активировать перетаскивание с помощью клавиатуры, нажмите Alt + Ввод. Пос…" at bounding box center [728, 200] width 696 height 273
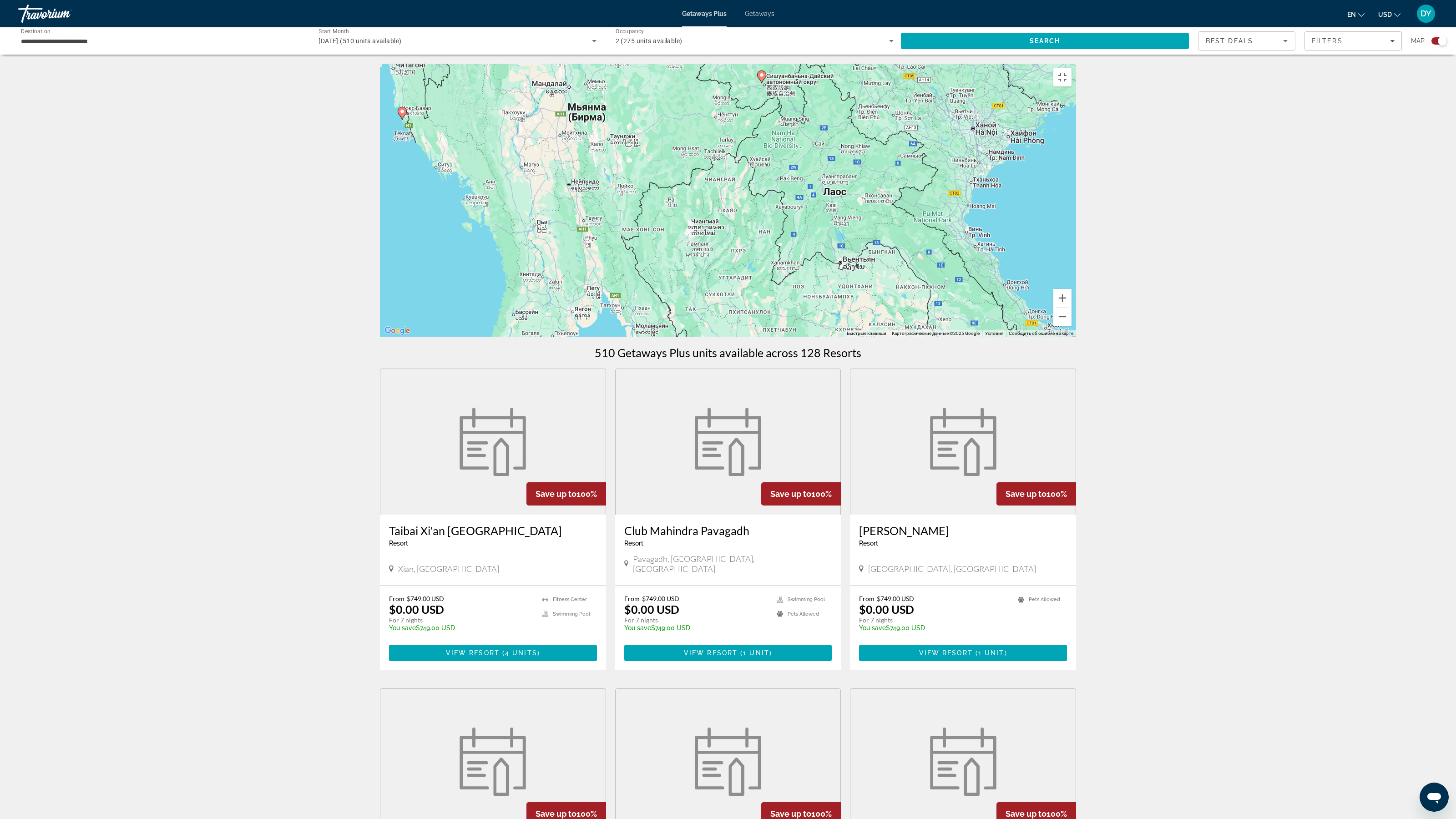
click at [640, 279] on div "Чтобы активировать перетаскивание с помощью клавиатуры, нажмите Alt + Ввод. Пос…" at bounding box center [728, 200] width 696 height 273
click at [640, 279] on gmp-advanced-marker "Main content" at bounding box center [767, 473] width 9 height 13
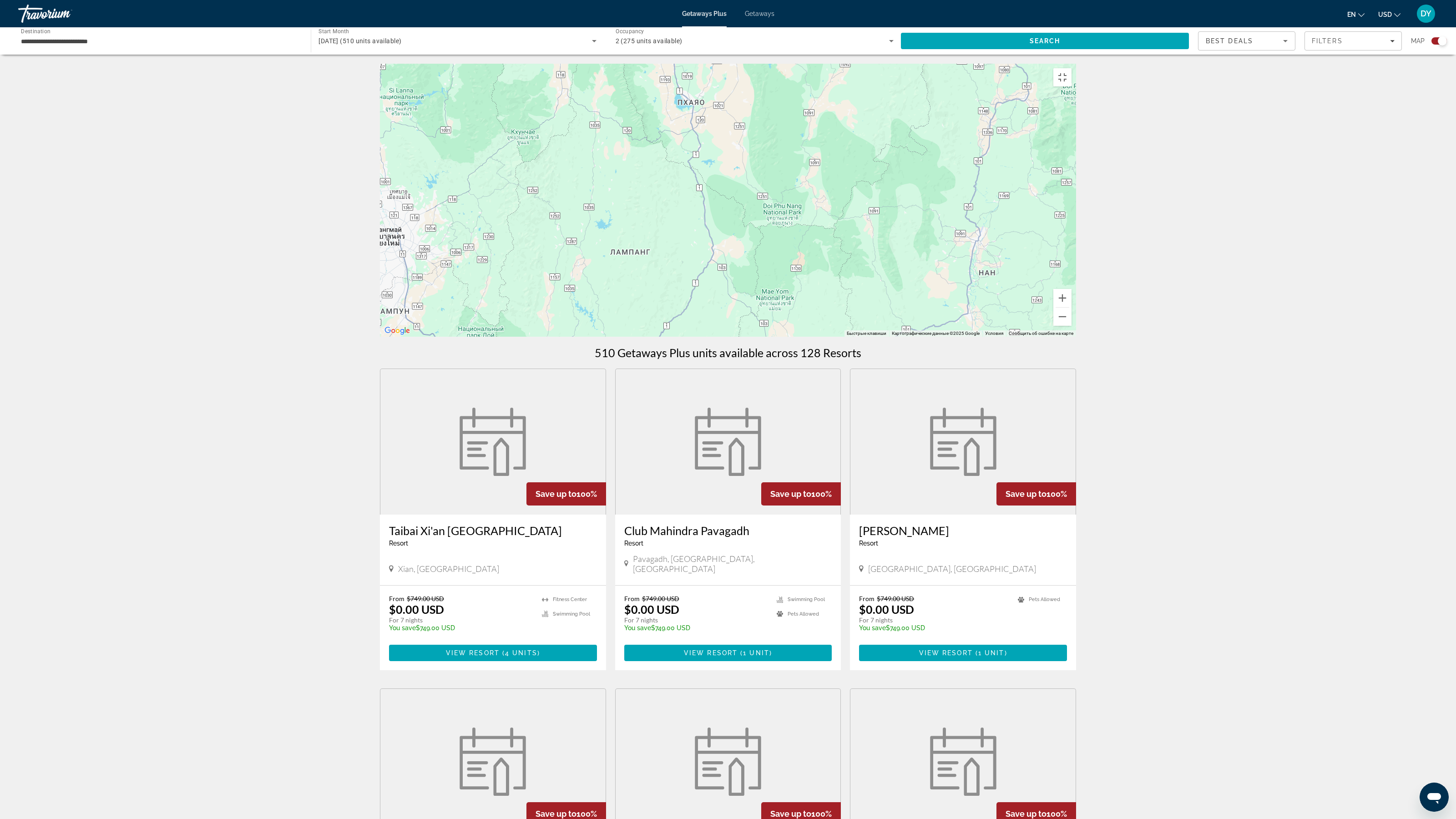
drag, startPoint x: 804, startPoint y: 678, endPoint x: 761, endPoint y: 424, distance: 257.6
click at [640, 279] on div "Для навигации используйте клавиши со стрелками. Чтобы активировать перетаскиван…" at bounding box center [728, 200] width 696 height 273
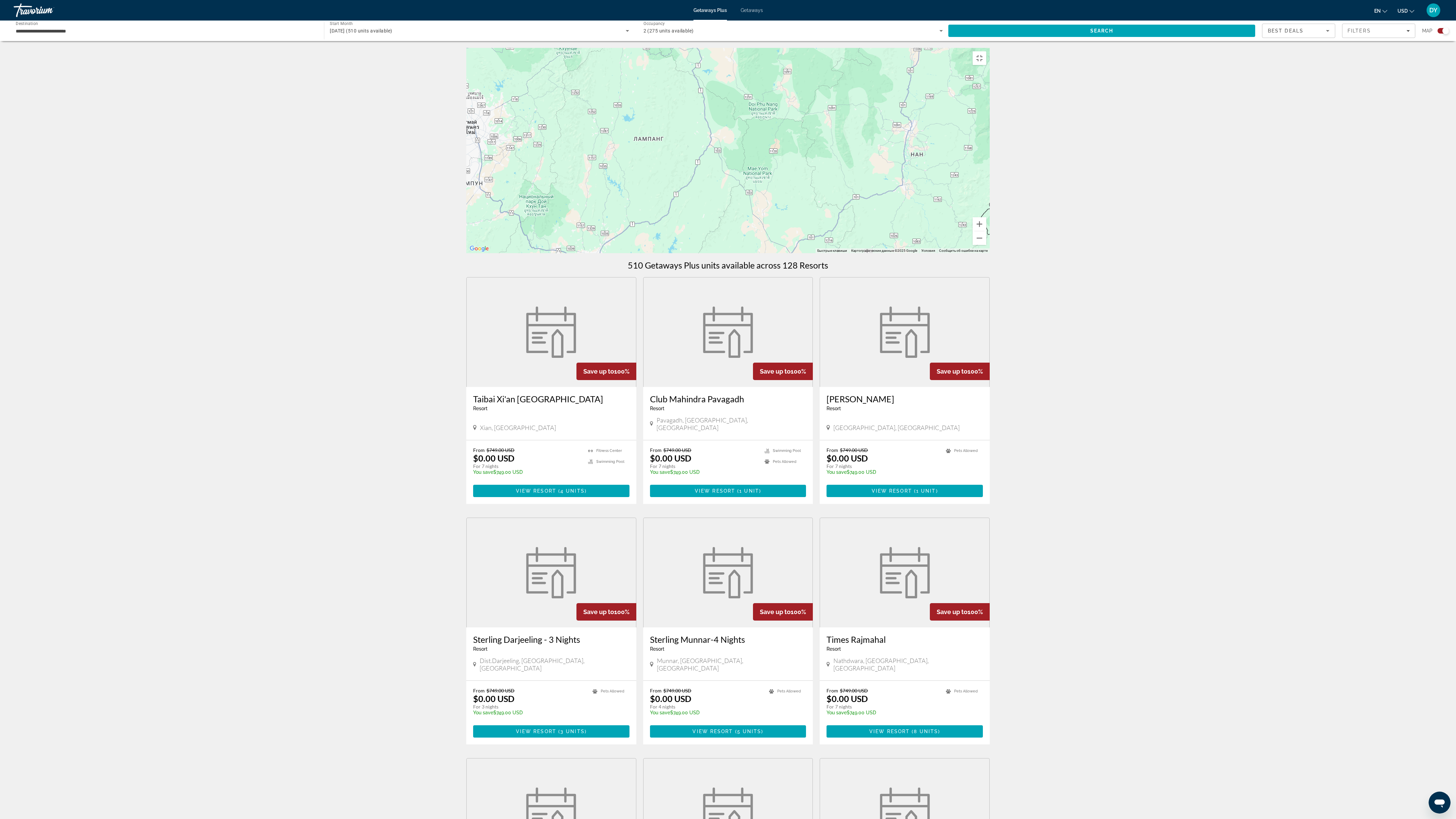
click at [481, 88] on div "Для навигации используйте клавиши со стрелками. Чтобы активировать перетаскиван…" at bounding box center [728, 151] width 524 height 205
click at [481, 48] on div "Для навигации используйте клавиши со стрелками. Чтобы активировать перетаскиван…" at bounding box center [728, 151] width 524 height 205
click at [481, 51] on button "Включить полноэкранный режим" at bounding box center [979, 58] width 14 height 14
drag, startPoint x: 1448, startPoint y: 6, endPoint x: 1448, endPoint y: -122, distance: 128.0
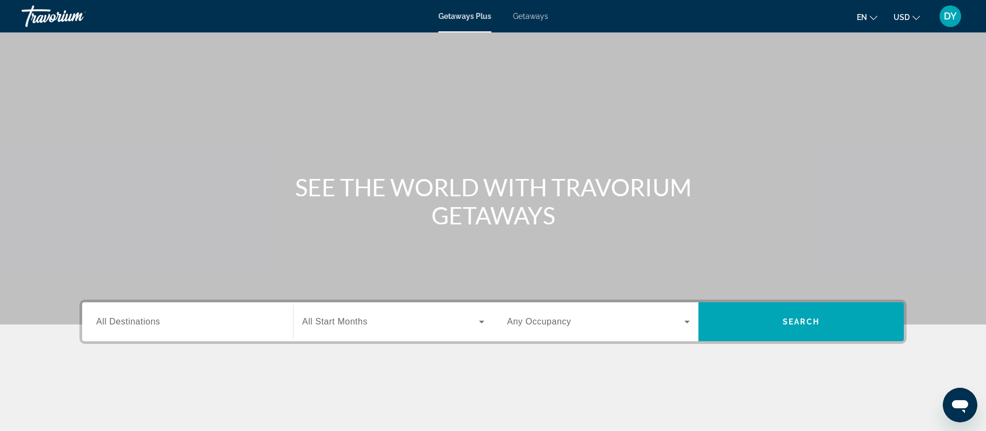
click at [409, 319] on span "Search widget" at bounding box center [390, 321] width 177 height 13
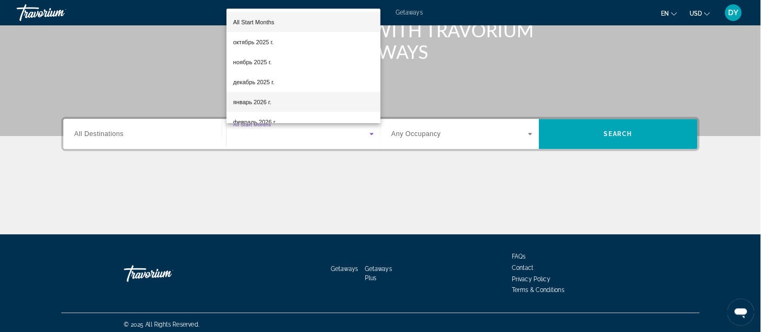
scroll to position [153, 0]
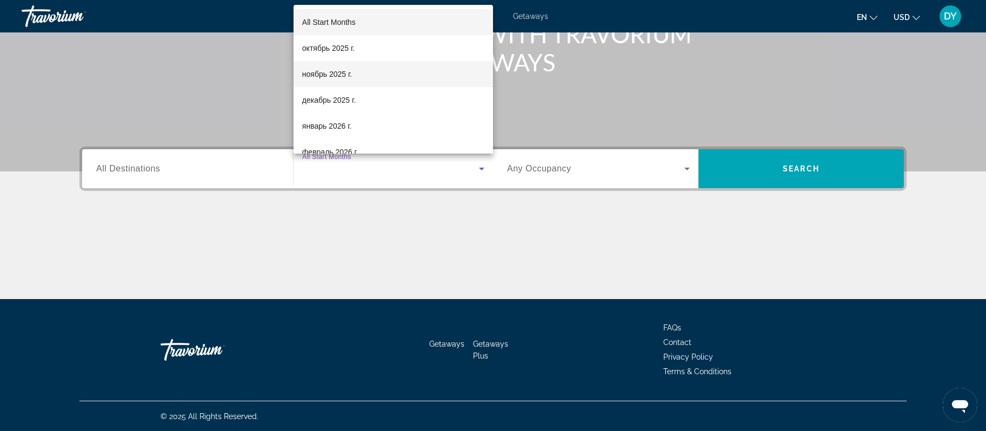
click at [367, 73] on mat-option "ноябрь 2025 г." at bounding box center [392, 74] width 199 height 26
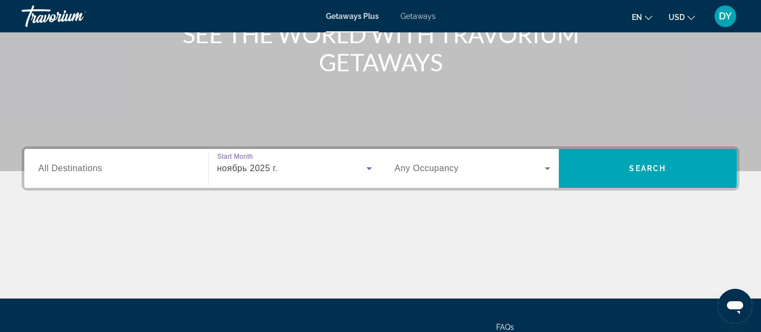
click at [538, 171] on span "Search widget" at bounding box center [470, 168] width 150 height 13
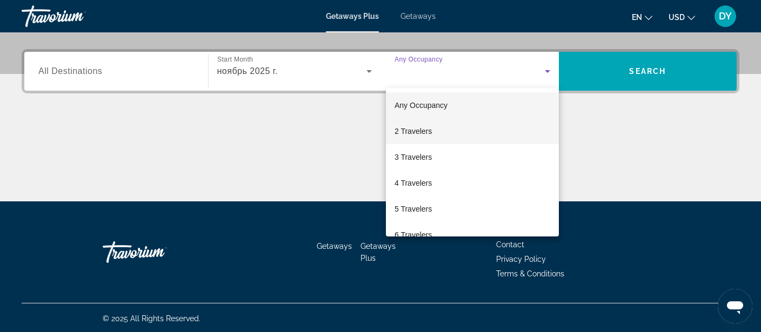
scroll to position [251, 0]
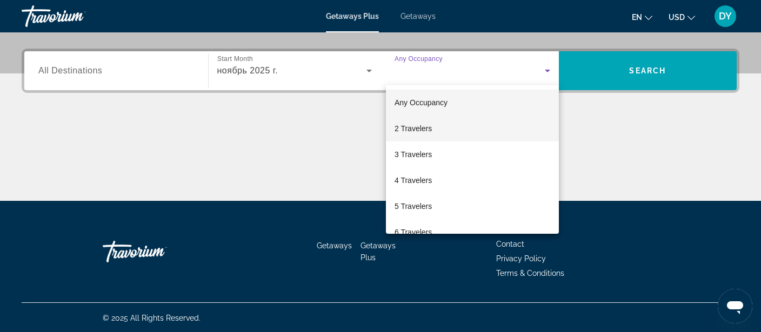
click at [452, 129] on mat-option "2 Travelers" at bounding box center [472, 129] width 173 height 26
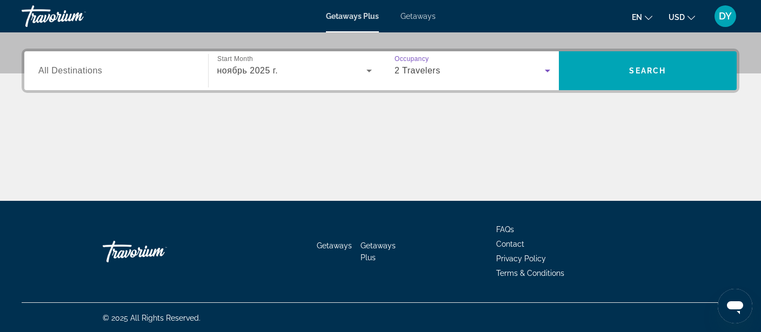
click at [171, 73] on input "Destination All Destinations" at bounding box center [116, 71] width 156 height 13
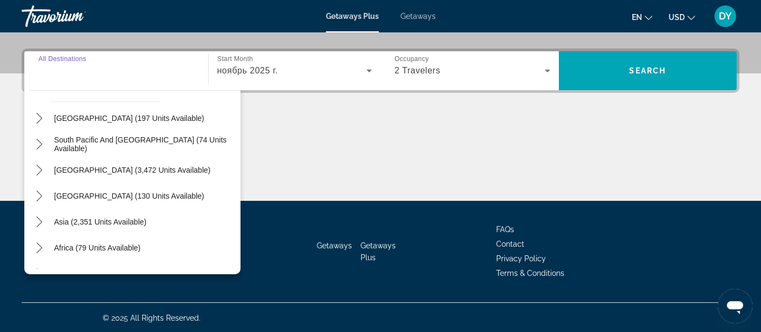
scroll to position [175, 0]
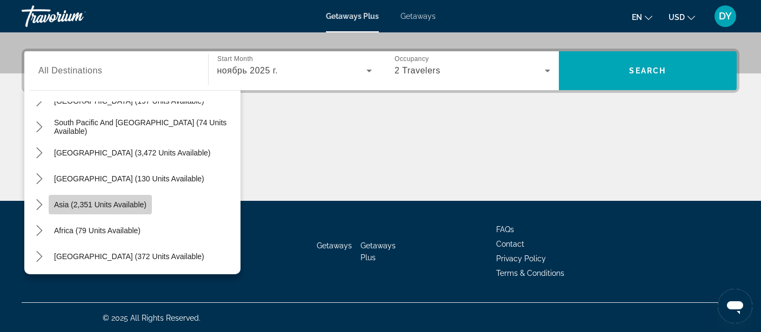
click at [133, 203] on span "Asia (2,351 units available)" at bounding box center [100, 204] width 92 height 9
type input "**********"
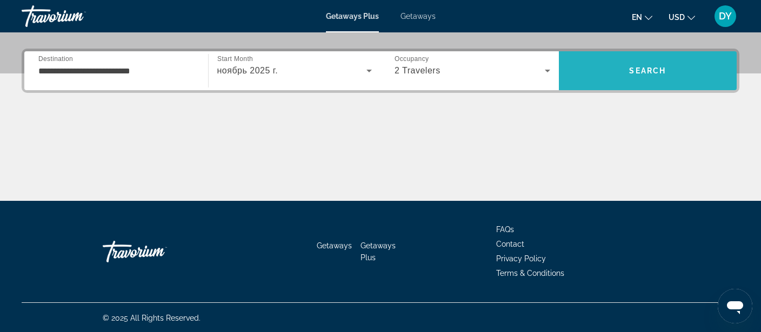
click at [646, 66] on span "Search" at bounding box center [647, 70] width 37 height 9
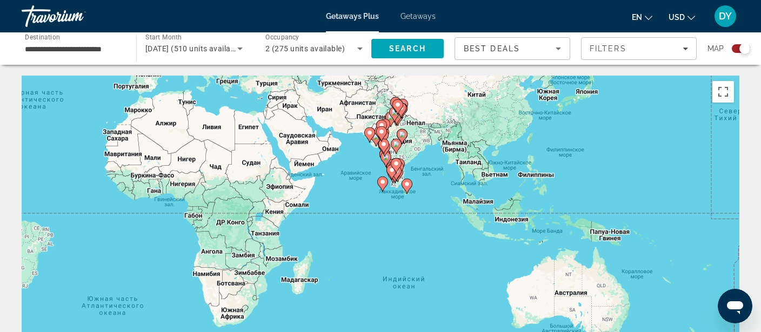
drag, startPoint x: 614, startPoint y: 191, endPoint x: 297, endPoint y: 69, distance: 339.9
click at [297, 76] on div "Чтобы активировать перетаскивание с помощью клавиатуры, нажмите Alt + Ввод. Пос…" at bounding box center [381, 238] width 718 height 324
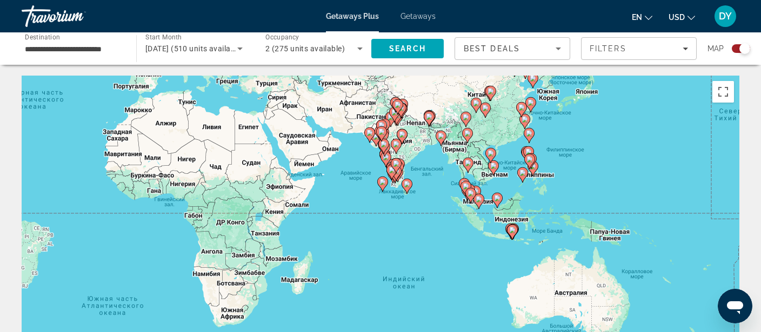
click at [470, 159] on icon "Main content" at bounding box center [468, 165] width 10 height 14
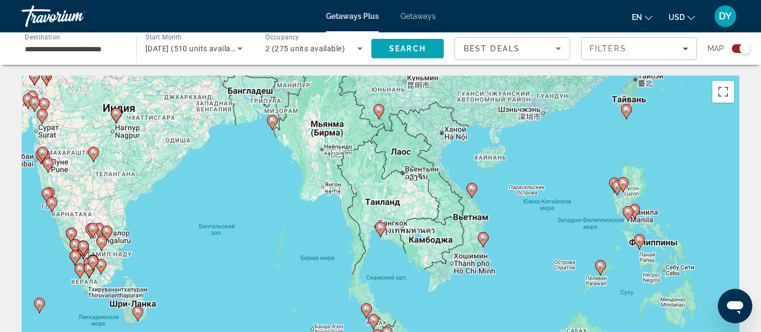
click at [377, 228] on icon "Main content" at bounding box center [381, 230] width 10 height 14
type input "**********"
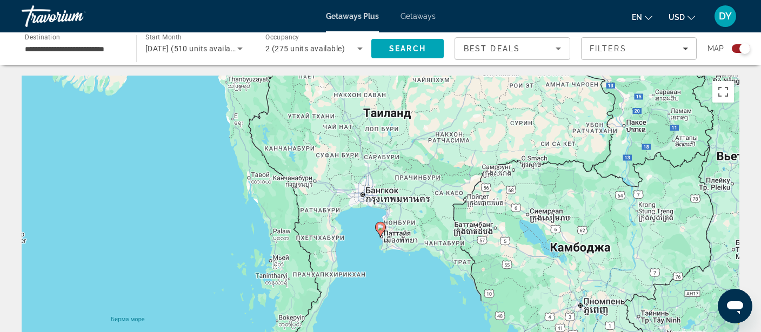
click at [382, 224] on icon "Main content" at bounding box center [381, 230] width 10 height 14
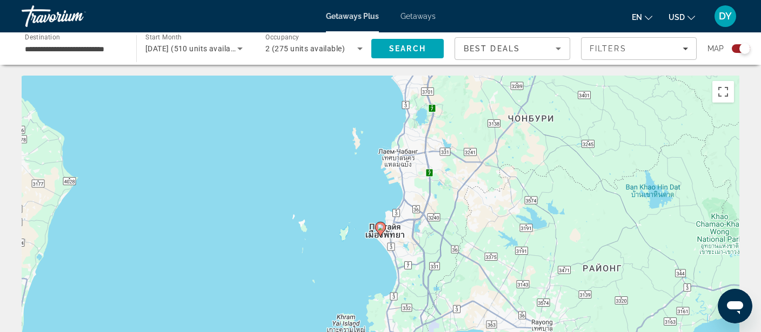
click at [380, 230] on image "Main content" at bounding box center [380, 227] width 6 height 6
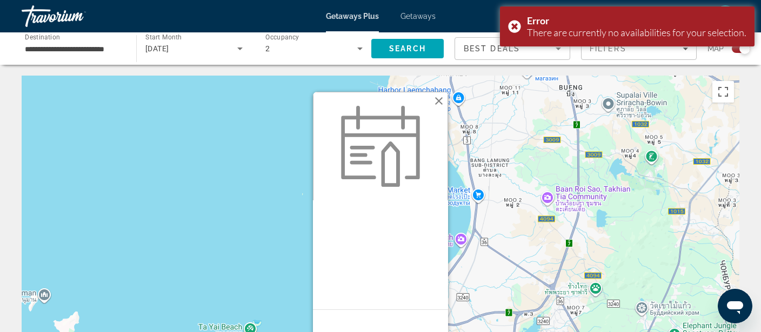
click at [439, 95] on button "Закрыть" at bounding box center [439, 101] width 16 height 16
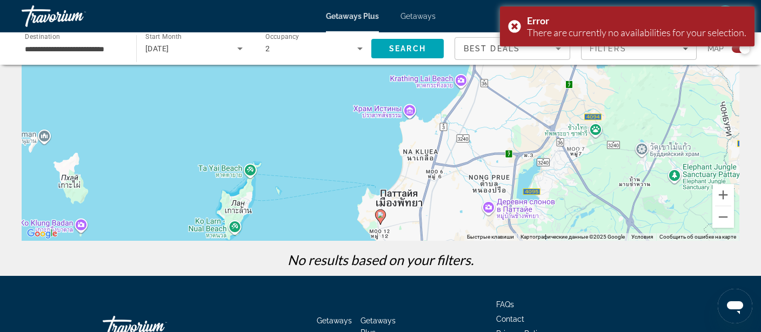
scroll to position [171, 0]
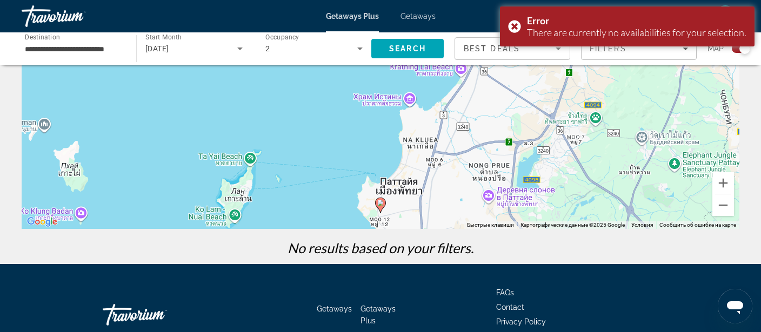
click at [379, 205] on image "Main content" at bounding box center [380, 203] width 6 height 6
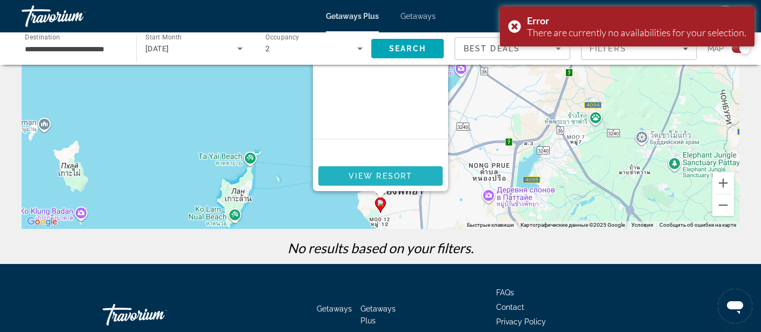
click at [403, 176] on span "View Resort" at bounding box center [381, 176] width 64 height 9
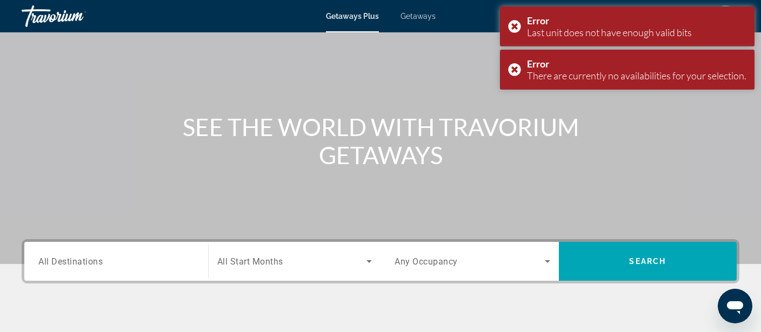
scroll to position [228, 0]
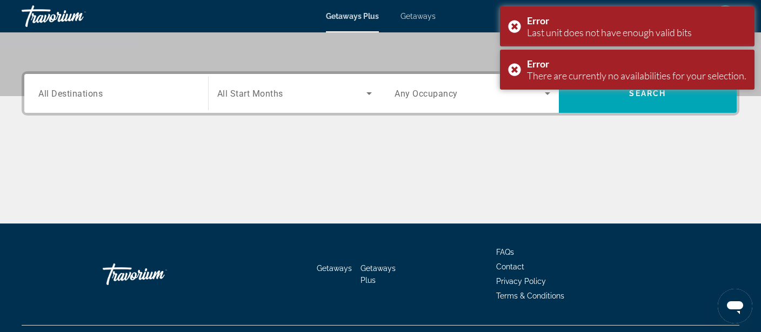
click at [369, 90] on icon "Search widget" at bounding box center [369, 93] width 13 height 13
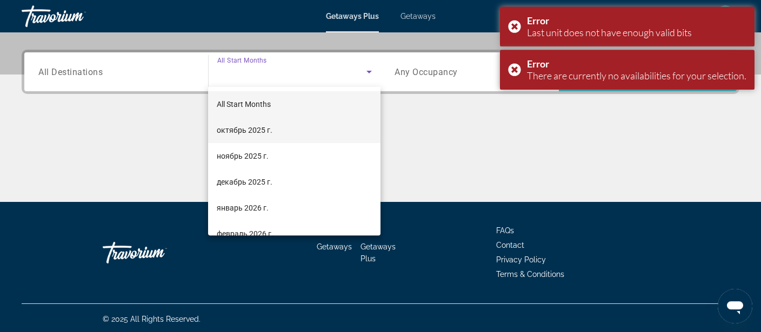
scroll to position [251, 0]
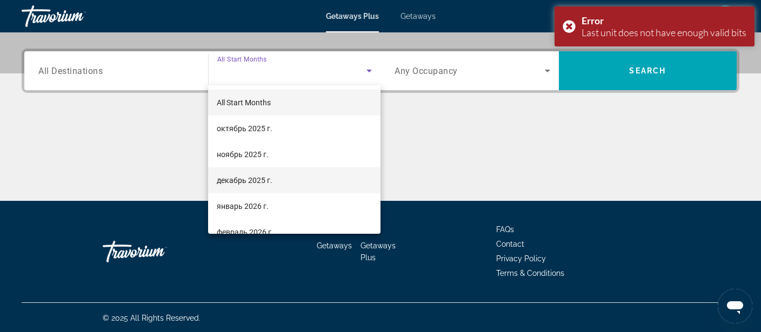
click at [269, 183] on span "декабрь 2025 г." at bounding box center [245, 180] width 56 height 13
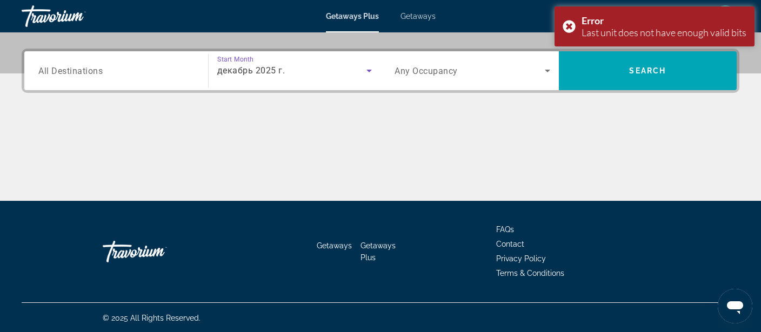
click at [544, 69] on icon "Search widget" at bounding box center [547, 70] width 13 height 13
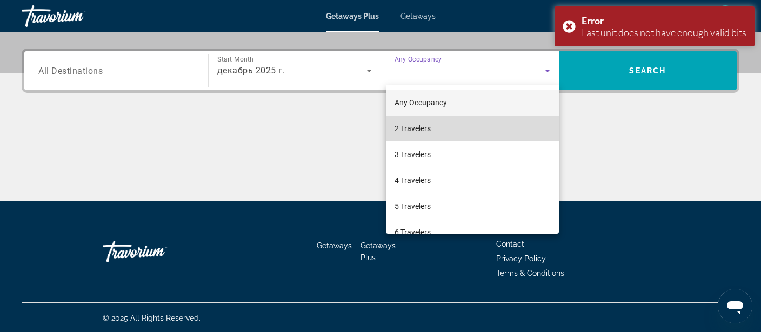
click at [429, 136] on mat-option "2 Travelers" at bounding box center [472, 129] width 173 height 26
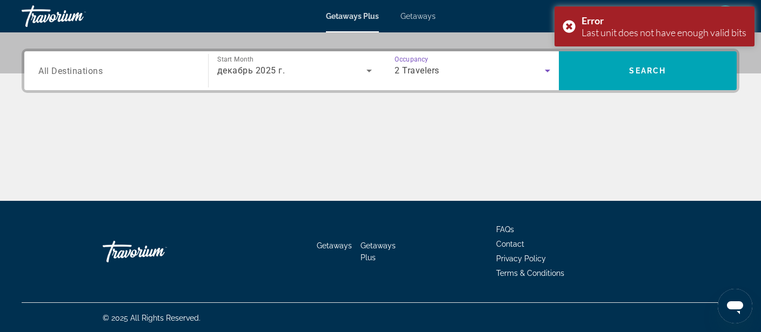
click at [144, 78] on div "Search widget" at bounding box center [116, 71] width 156 height 31
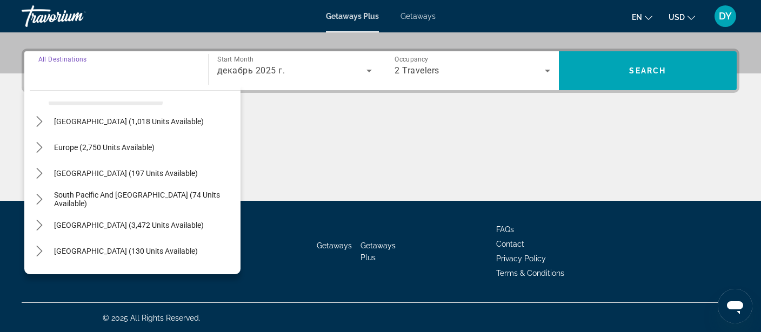
scroll to position [123, 0]
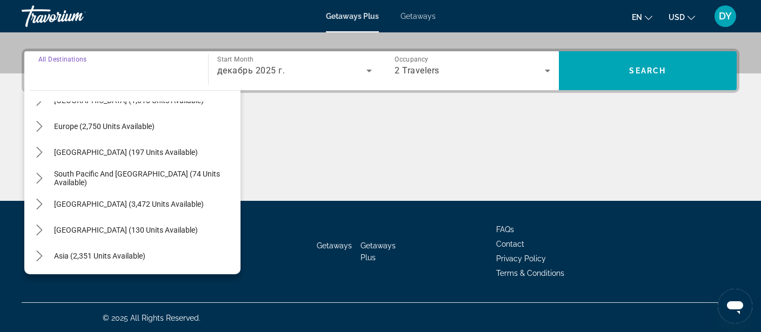
click at [130, 248] on span "Select destination: Asia (2,351 units available)" at bounding box center [100, 256] width 102 height 26
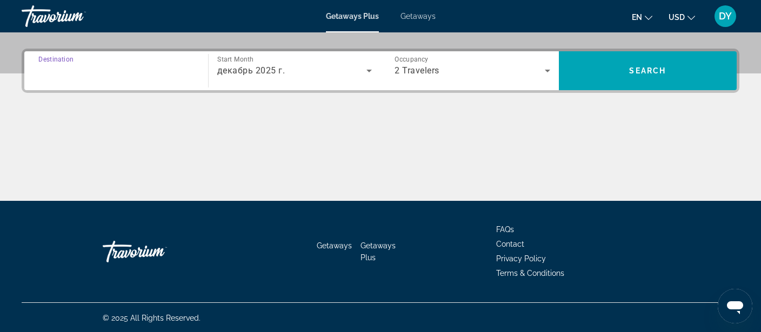
type input "**********"
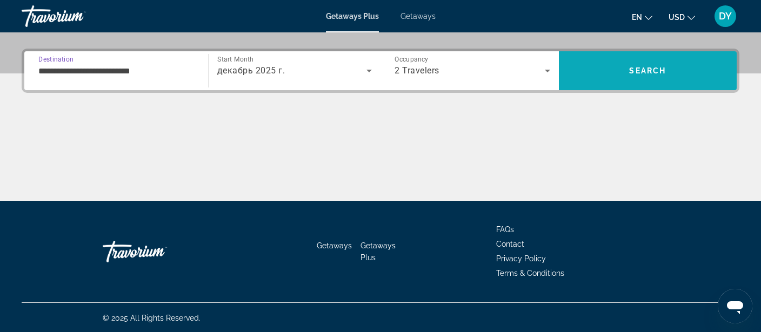
click at [652, 77] on span "Search" at bounding box center [648, 71] width 178 height 26
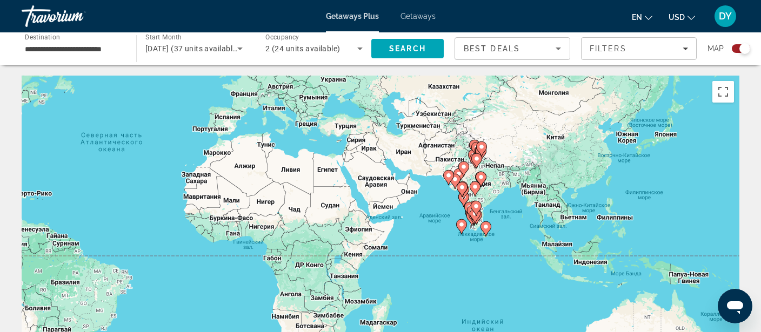
drag, startPoint x: 572, startPoint y: 235, endPoint x: 299, endPoint y: 150, distance: 285.8
click at [305, 150] on div "Чтобы активировать перетаскивание с помощью клавиатуры, нажмите Alt + Ввод. Пос…" at bounding box center [381, 238] width 718 height 324
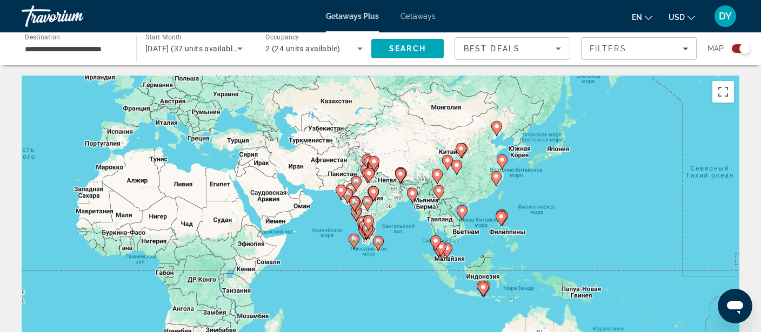
drag, startPoint x: 489, startPoint y: 206, endPoint x: 410, endPoint y: 228, distance: 82.0
click at [416, 229] on div "Чтобы активировать перетаскивание с помощью клавиатуры, нажмите Alt + Ввод. Пос…" at bounding box center [381, 238] width 718 height 324
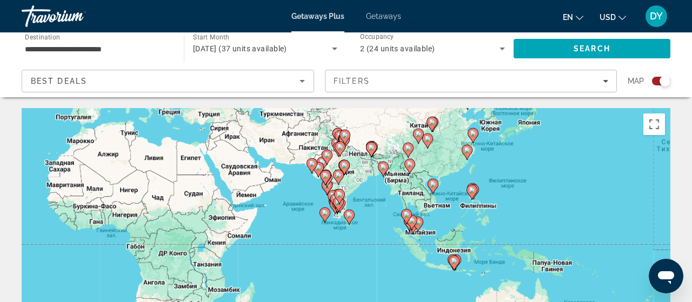
drag, startPoint x: 434, startPoint y: 215, endPoint x: 436, endPoint y: 171, distance: 43.8
click at [436, 171] on div "Чтобы активировать перетаскивание с помощью клавиатуры, нажмите Alt + Ввод. Пос…" at bounding box center [346, 270] width 648 height 324
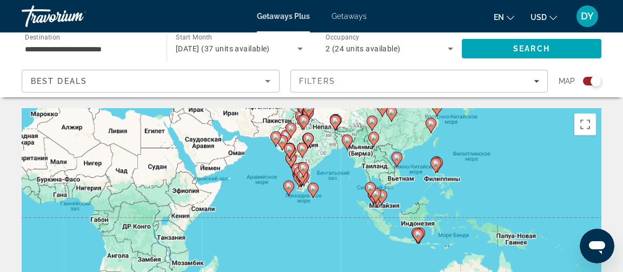
drag, startPoint x: 423, startPoint y: 208, endPoint x: 421, endPoint y: 180, distance: 27.6
click at [421, 180] on div "Чтобы активировать перетаскивание с помощью клавиатуры, нажмите Alt + Ввод. Пос…" at bounding box center [311, 270] width 579 height 324
click at [438, 166] on icon "Main content" at bounding box center [436, 165] width 10 height 14
click at [438, 159] on icon "Main content" at bounding box center [436, 165] width 10 height 14
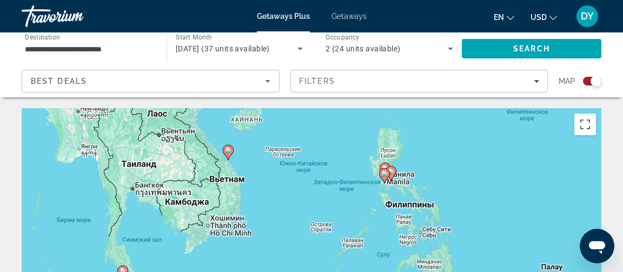
drag, startPoint x: 343, startPoint y: 217, endPoint x: 411, endPoint y: 145, distance: 99.0
click at [411, 145] on div "Чтобы активировать перетаскивание с помощью клавиатуры, нажмите Alt + Ввод. Пос…" at bounding box center [311, 270] width 579 height 324
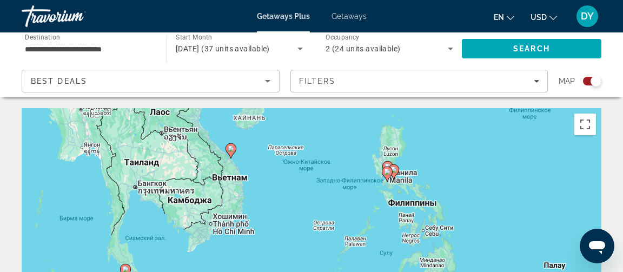
click at [232, 153] on icon "Main content" at bounding box center [231, 151] width 10 height 14
type input "**********"
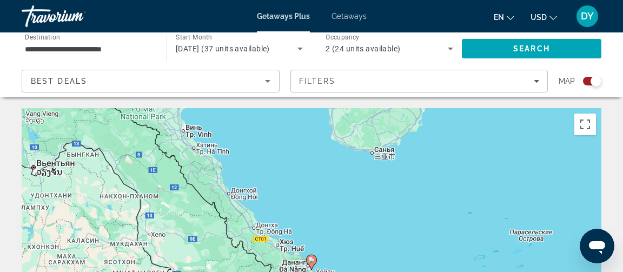
click at [313, 261] on image "Main content" at bounding box center [311, 260] width 6 height 6
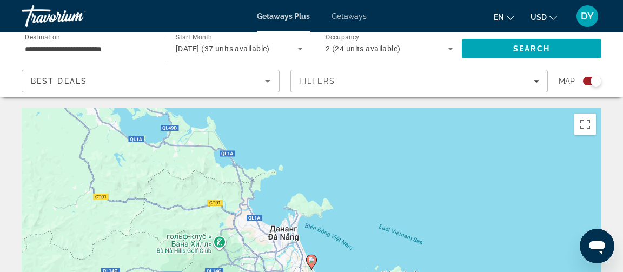
click at [309, 259] on image "Main content" at bounding box center [311, 260] width 6 height 6
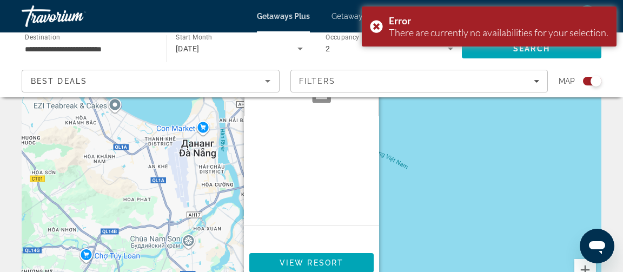
scroll to position [233, 0]
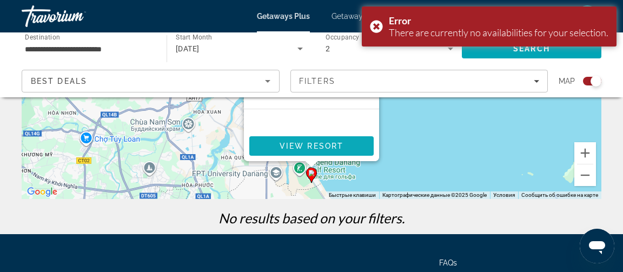
click at [320, 145] on span "View Resort" at bounding box center [311, 146] width 64 height 9
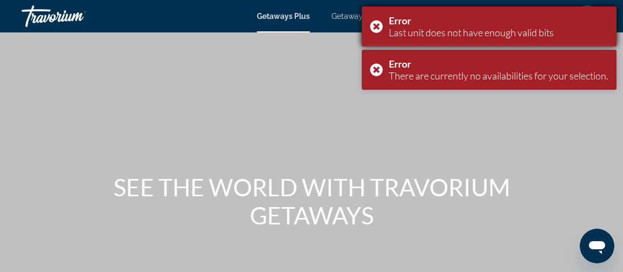
click at [375, 25] on div "Error Last unit does not have enough valid bits" at bounding box center [489, 26] width 255 height 40
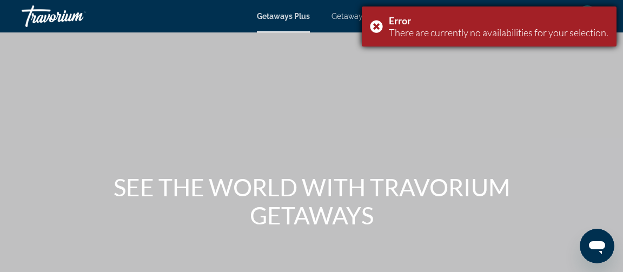
click at [379, 23] on div "Error There are currently no availabilities for your selection." at bounding box center [489, 26] width 255 height 40
